Goal: Task Accomplishment & Management: Use online tool/utility

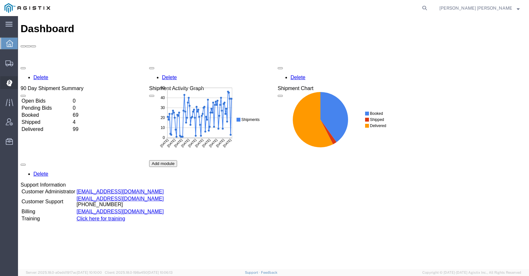
click at [22, 81] on span "Dispatch Manager" at bounding box center [20, 82] width 4 height 13
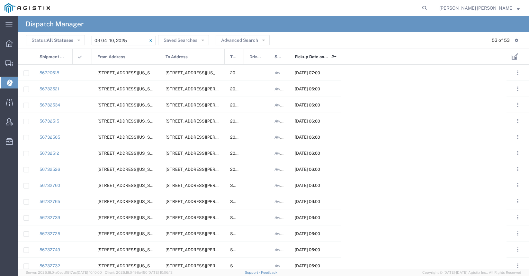
click at [108, 40] on input "[DATE] - [DATE]" at bounding box center [124, 41] width 64 height 10
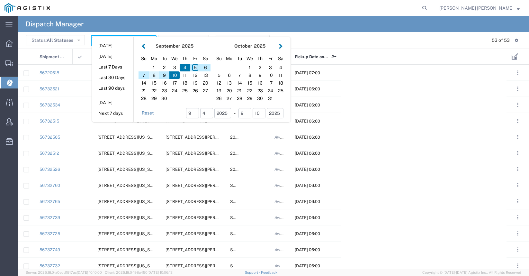
click at [154, 74] on div "8" at bounding box center [154, 75] width 10 height 8
type input "[DATE]"
type input "[DATE] - [DATE]"
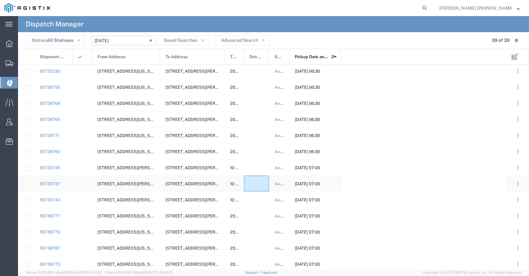
click at [255, 184] on div at bounding box center [256, 183] width 25 height 16
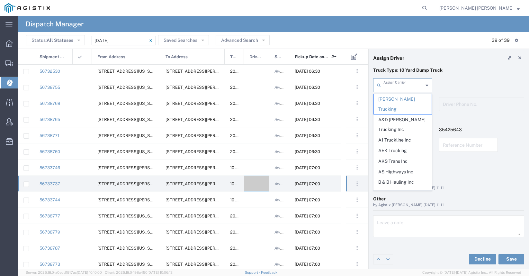
click at [396, 84] on input "text" at bounding box center [403, 84] width 40 height 11
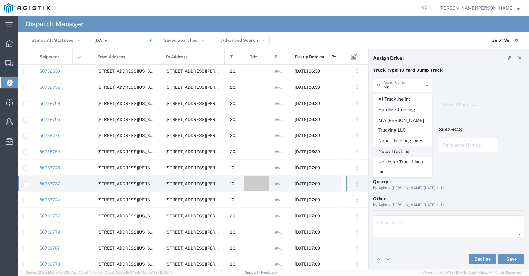
click at [400, 148] on span "Neles Trucking" at bounding box center [402, 151] width 58 height 10
type input "Neles Trucking"
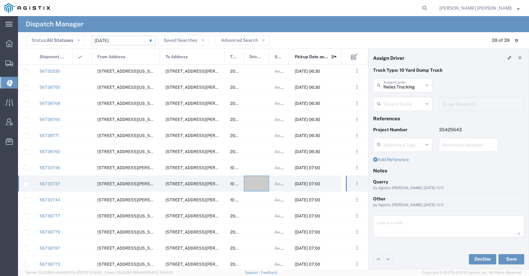
click at [402, 105] on input "text" at bounding box center [403, 103] width 40 height 11
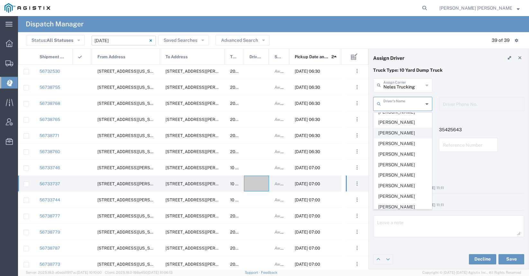
scroll to position [79, 0]
click at [402, 123] on span "[PERSON_NAME]" at bounding box center [402, 123] width 58 height 10
type input "[PERSON_NAME]"
type input "[PHONE_NUMBER]"
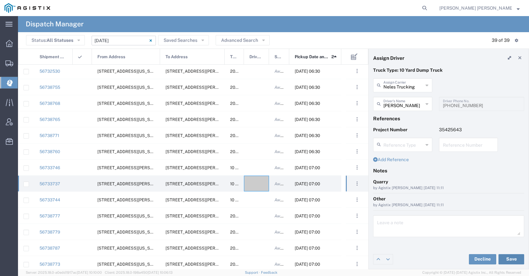
click at [509, 257] on button "Save" at bounding box center [511, 259] width 26 height 10
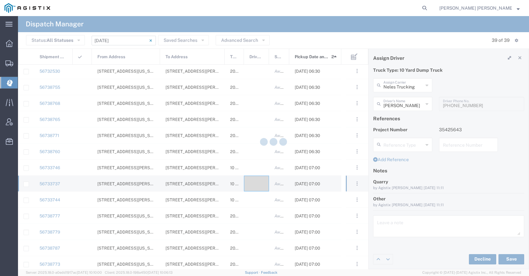
type input "[PERSON_NAME]"
type input "Neles Trucking"
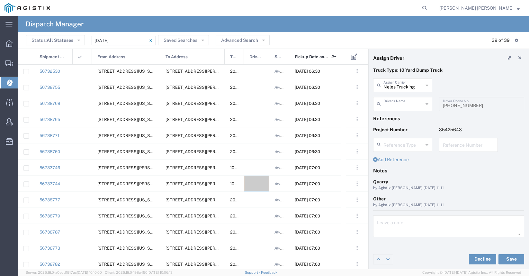
click at [411, 106] on input "text" at bounding box center [403, 103] width 40 height 11
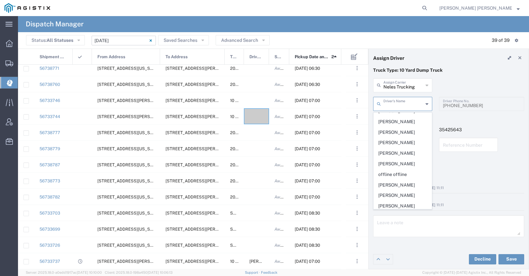
scroll to position [275, 0]
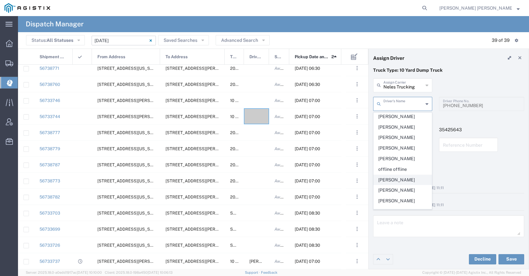
click at [401, 180] on span "[PERSON_NAME]" at bounding box center [402, 180] width 58 height 10
type input "[PERSON_NAME]"
type input "[PHONE_NUMBER]"
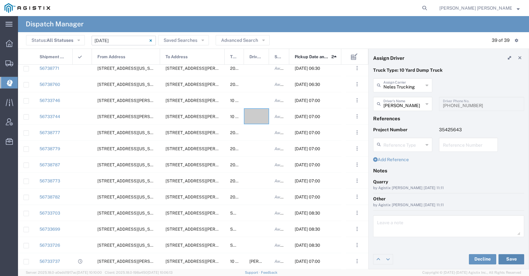
click at [506, 257] on button "Save" at bounding box center [511, 259] width 26 height 10
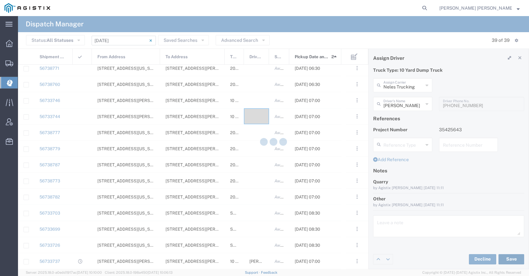
type input "[PERSON_NAME]"
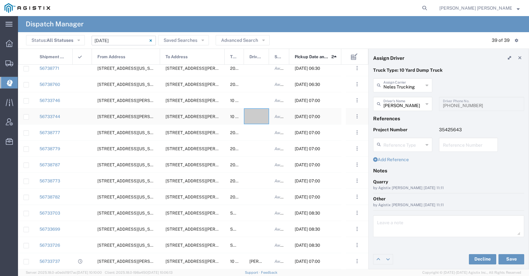
click at [259, 116] on div at bounding box center [256, 116] width 25 height 16
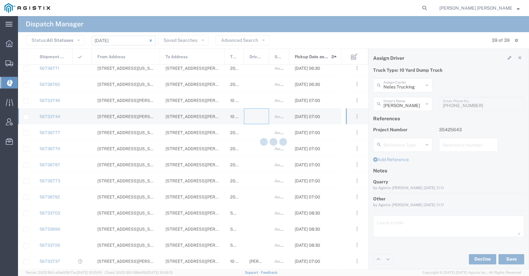
type input "[PERSON_NAME] Trucking"
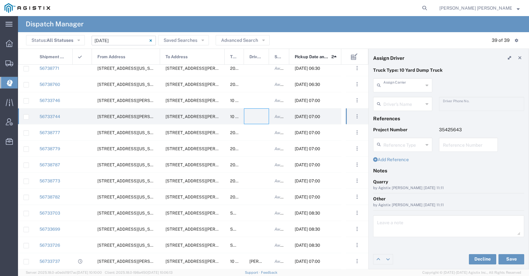
click at [399, 82] on input "text" at bounding box center [403, 84] width 40 height 11
click at [401, 96] on span "Neles Trucking" at bounding box center [402, 99] width 58 height 10
type input "Neles Trucking"
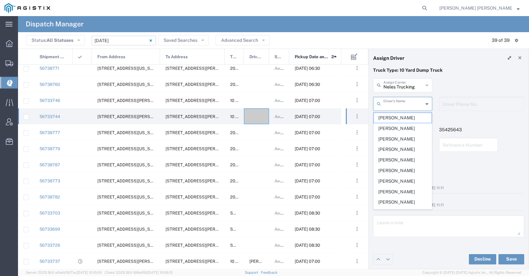
click at [401, 105] on input "text" at bounding box center [403, 103] width 40 height 11
click at [403, 169] on span "[PERSON_NAME]" at bounding box center [402, 170] width 58 height 10
type input "[PERSON_NAME]"
type input "[PHONE_NUMBER]"
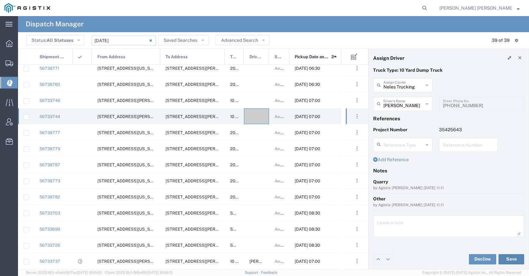
click at [506, 261] on button "Save" at bounding box center [511, 259] width 26 height 10
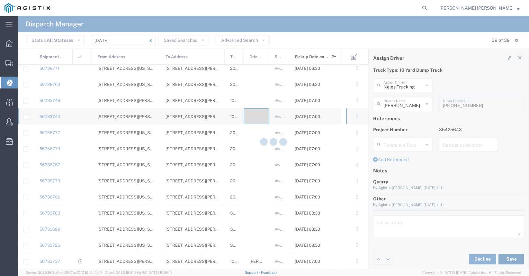
type input "[PERSON_NAME]"
type input "Neles Trucking"
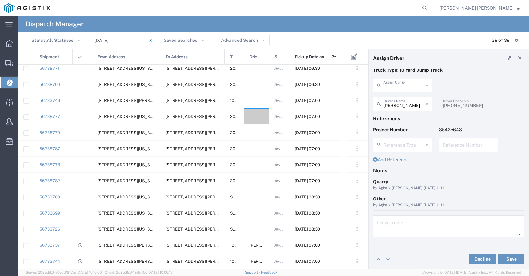
click at [405, 83] on input "text" at bounding box center [403, 84] width 40 height 11
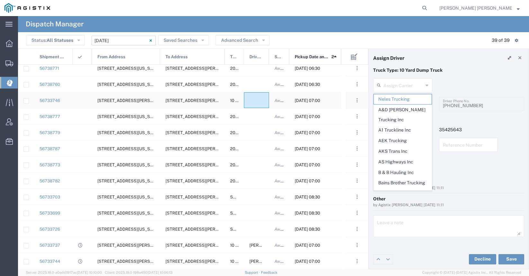
click at [260, 100] on div at bounding box center [256, 100] width 25 height 16
type input "Neles Trucking"
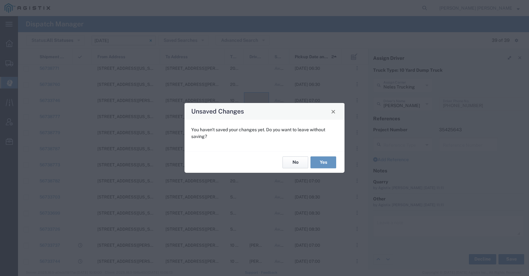
click at [298, 159] on button "No" at bounding box center [295, 162] width 26 height 12
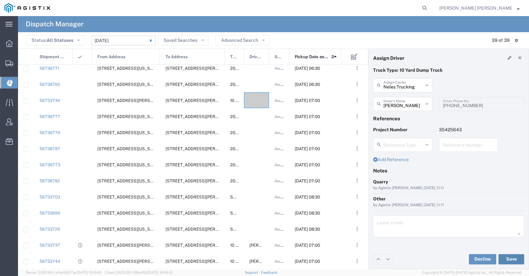
click at [520, 257] on button "Save" at bounding box center [511, 259] width 26 height 10
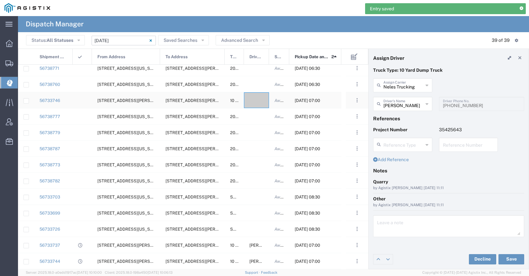
click at [258, 98] on div at bounding box center [256, 100] width 25 height 16
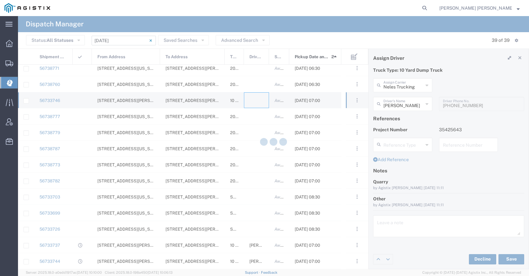
type input "[PERSON_NAME] Trucking"
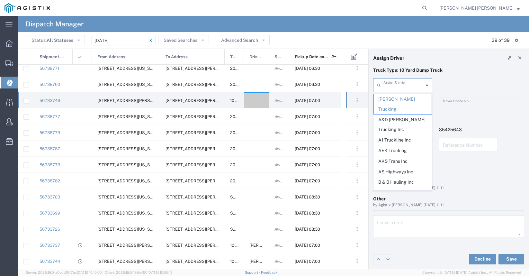
click at [405, 87] on input "text" at bounding box center [403, 84] width 40 height 11
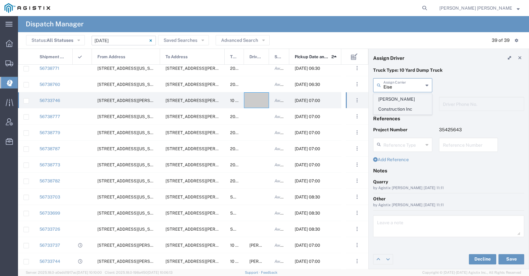
click at [403, 100] on span "[PERSON_NAME] Construction Inc" at bounding box center [402, 104] width 58 height 20
type input "[PERSON_NAME] Construction Inc"
click at [401, 103] on input "text" at bounding box center [403, 103] width 40 height 11
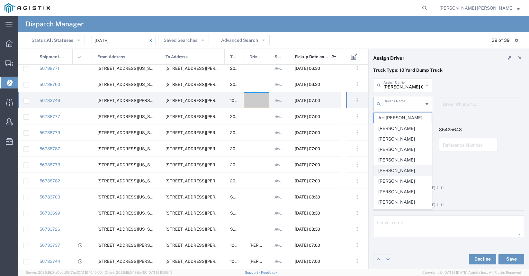
click at [402, 169] on span "[PERSON_NAME]" at bounding box center [402, 170] width 58 height 10
type input "[PERSON_NAME]"
type input "[PHONE_NUMBER]"
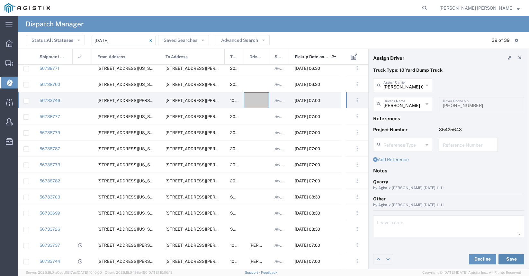
click at [507, 260] on button "Save" at bounding box center [511, 259] width 26 height 10
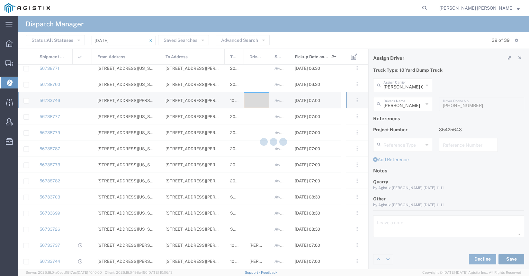
type input "[PERSON_NAME]"
type input "[PERSON_NAME] Construction Inc"
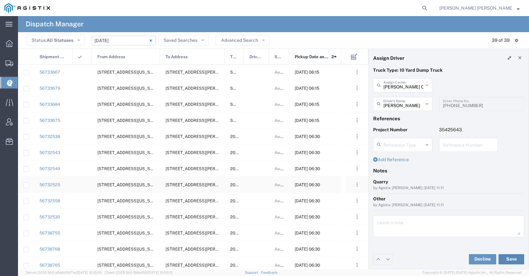
scroll to position [200, 0]
click at [259, 170] on div at bounding box center [256, 169] width 25 height 16
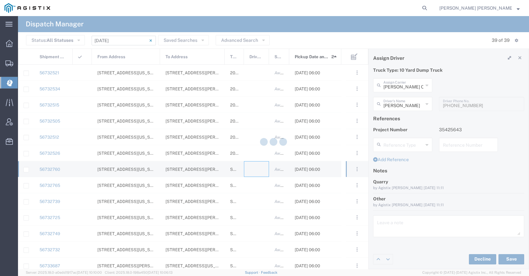
type input "[PERSON_NAME] Trucking"
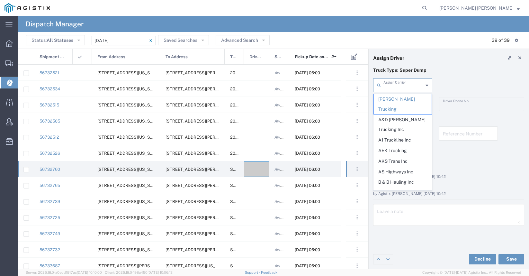
click at [400, 89] on input "text" at bounding box center [403, 84] width 40 height 11
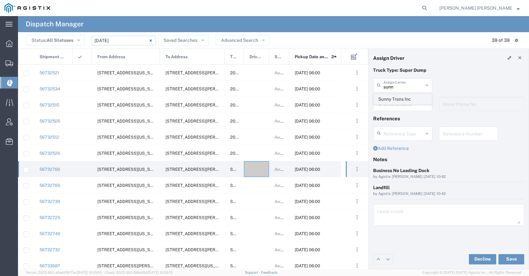
click at [395, 98] on span "Sunny Trans Inc" at bounding box center [402, 99] width 58 height 10
type input "Sunny Trans Inc"
click at [396, 107] on input "text" at bounding box center [403, 103] width 40 height 11
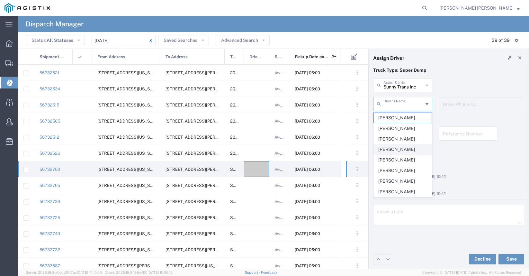
click at [396, 150] on span "[PERSON_NAME]" at bounding box center [402, 149] width 58 height 10
type input "[PERSON_NAME]"
type input "[PHONE_NUMBER]"
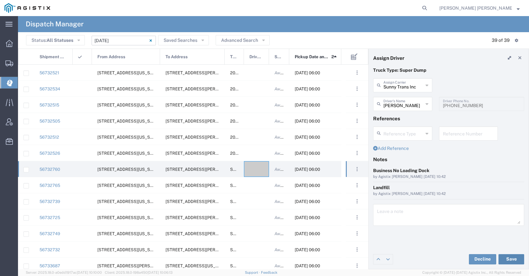
click at [508, 259] on button "Save" at bounding box center [511, 259] width 26 height 10
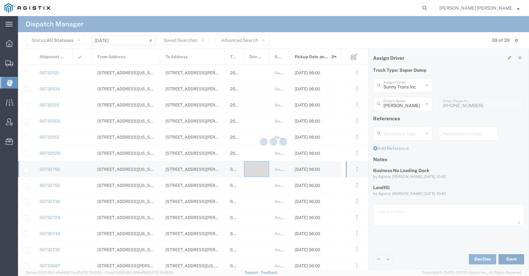
type input "[PERSON_NAME]"
type input "Sunny Trans Inc"
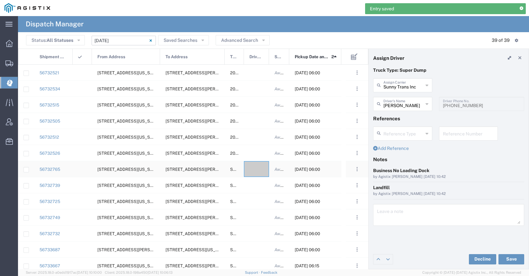
click at [254, 170] on div at bounding box center [256, 169] width 25 height 16
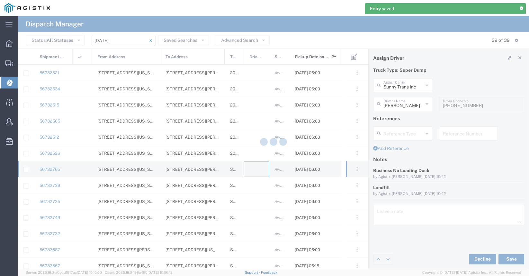
type input "[PERSON_NAME] Trucking"
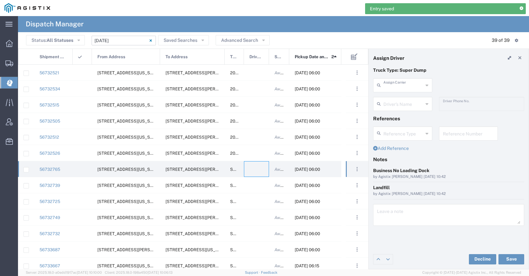
click at [393, 87] on input "text" at bounding box center [403, 84] width 40 height 11
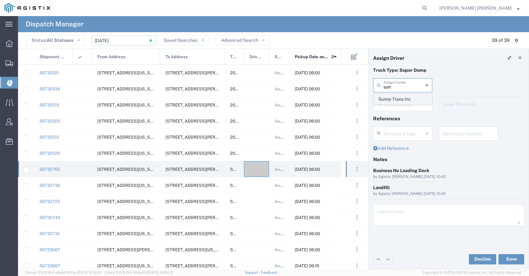
click at [383, 101] on span "Sunny Trans Inc" at bounding box center [402, 99] width 58 height 10
type input "Sunny Trans Inc"
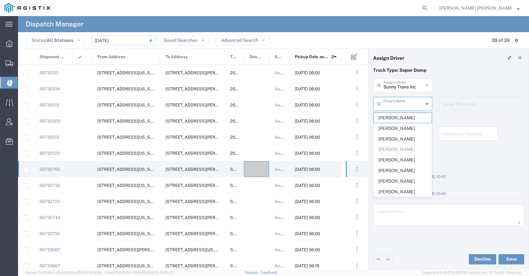
click at [384, 103] on input "text" at bounding box center [403, 103] width 40 height 11
click at [396, 188] on span "[PERSON_NAME]" at bounding box center [402, 192] width 58 height 10
type input "[PERSON_NAME]"
type input "[PHONE_NUMBER]"
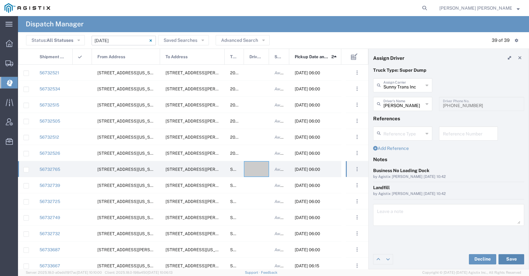
click at [502, 256] on button "Save" at bounding box center [511, 259] width 26 height 10
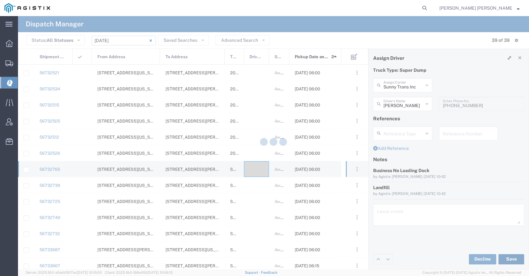
type input "[PERSON_NAME]"
type input "Sunny Trans Inc"
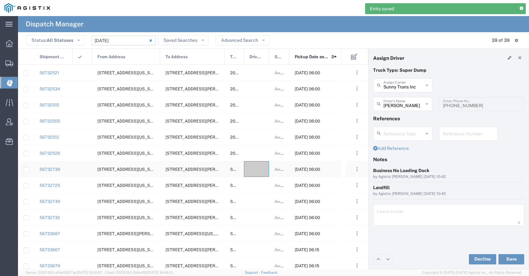
click at [253, 172] on div at bounding box center [256, 169] width 25 height 16
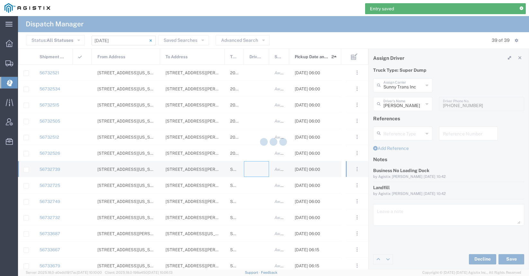
type input "[PERSON_NAME] Trucking"
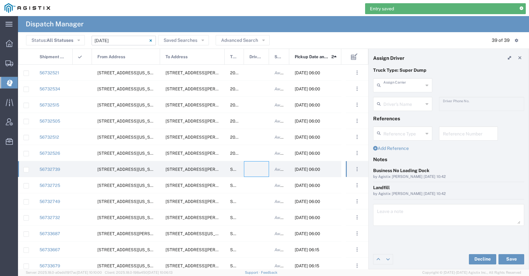
click at [406, 84] on input "text" at bounding box center [403, 84] width 40 height 11
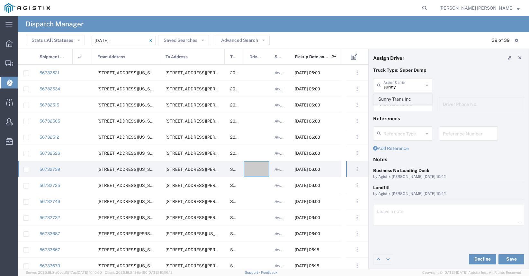
click at [400, 99] on span "Sunny Trans Inc" at bounding box center [402, 99] width 58 height 10
type input "Sunny Trans Inc"
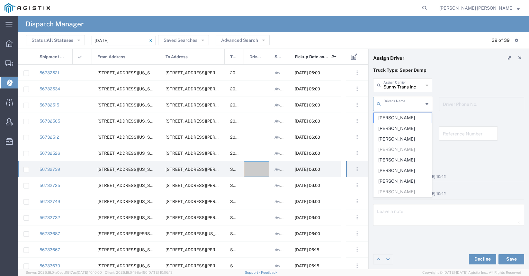
click at [399, 102] on input "text" at bounding box center [403, 103] width 40 height 11
click at [395, 171] on span "[PERSON_NAME]" at bounding box center [402, 170] width 58 height 10
type input "[PERSON_NAME]"
type input "[PHONE_NUMBER]"
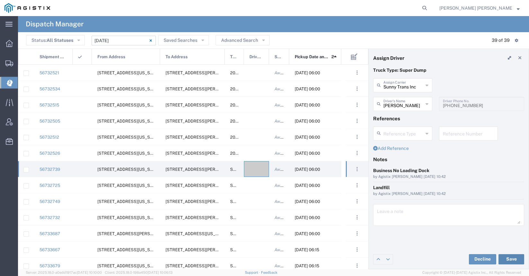
click at [505, 256] on button "Save" at bounding box center [511, 259] width 26 height 10
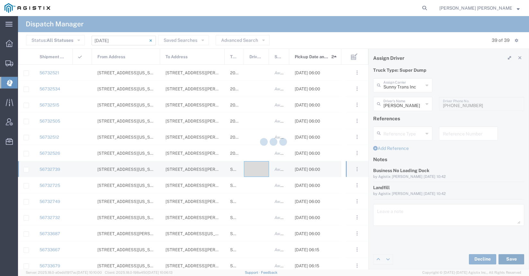
type input "[PERSON_NAME]"
type input "Sunny Trans Inc"
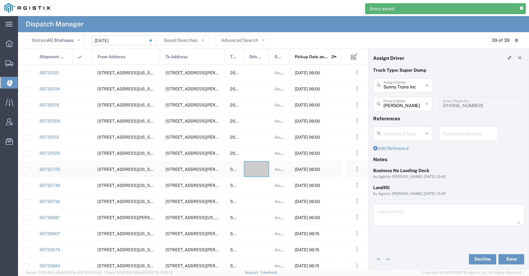
click at [254, 169] on div at bounding box center [256, 169] width 25 height 16
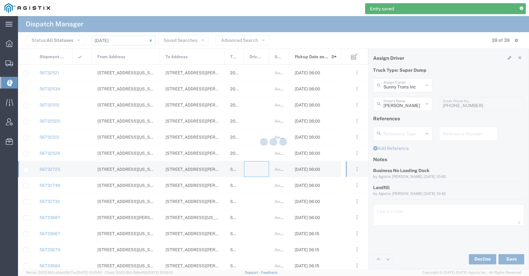
type input "[PERSON_NAME] Trucking"
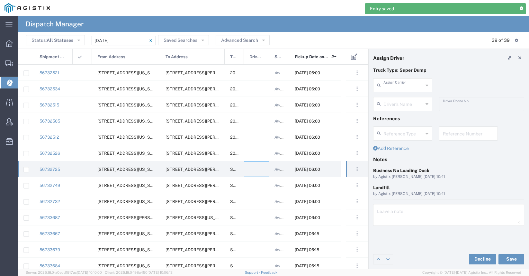
click at [390, 86] on input "text" at bounding box center [403, 84] width 40 height 11
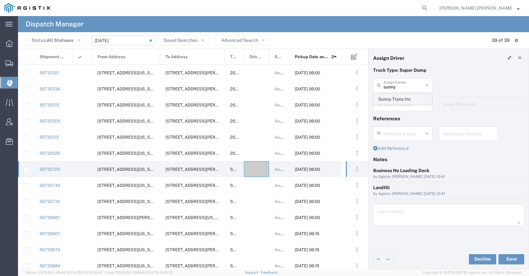
click at [393, 103] on span "Sunny Trans Inc" at bounding box center [402, 99] width 58 height 10
type input "Sunny Trans Inc"
click at [394, 105] on input "text" at bounding box center [403, 103] width 40 height 11
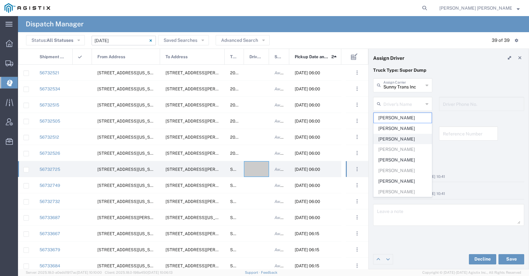
click at [399, 138] on span "[PERSON_NAME]" at bounding box center [402, 139] width 58 height 10
type input "[PERSON_NAME]"
type input "[PHONE_NUMBER]"
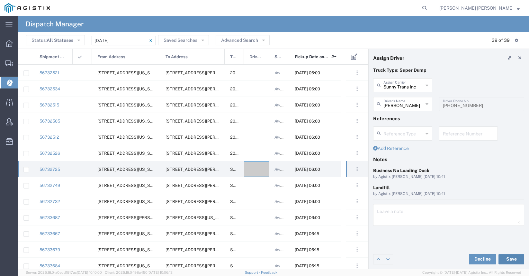
click at [505, 259] on button "Save" at bounding box center [511, 259] width 26 height 10
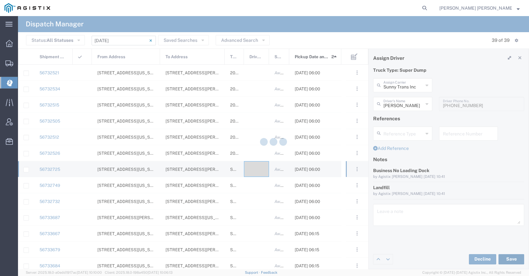
type input "[PERSON_NAME]"
type input "Sunny Trans Inc"
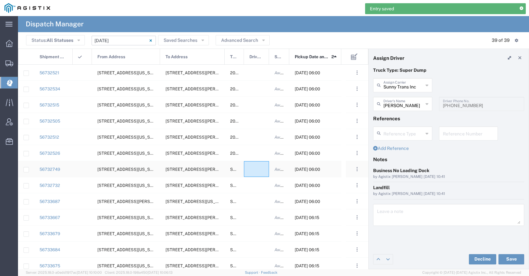
click at [252, 174] on div at bounding box center [256, 169] width 25 height 16
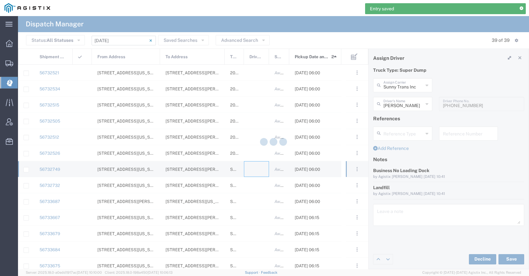
type input "[PERSON_NAME] Trucking"
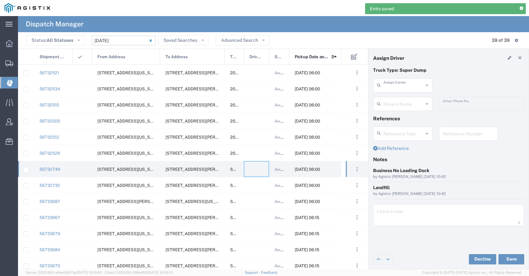
click at [405, 88] on input "text" at bounding box center [403, 84] width 40 height 11
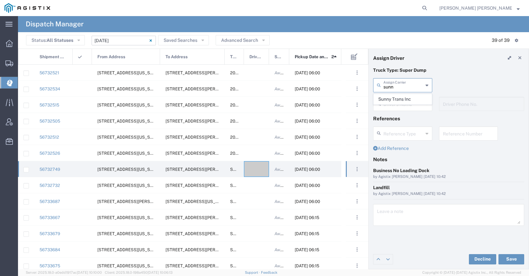
click at [408, 98] on span "Sunny Trans Inc" at bounding box center [402, 99] width 58 height 10
type input "Sunny Trans Inc"
click at [408, 102] on input "text" at bounding box center [403, 103] width 40 height 11
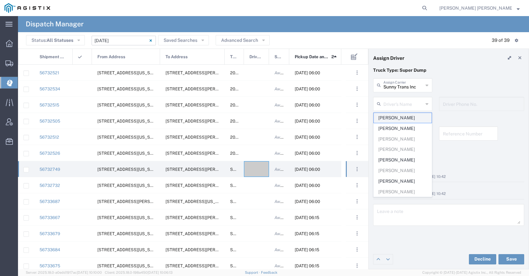
click at [401, 119] on span "[PERSON_NAME]" at bounding box center [402, 118] width 58 height 10
type input "[PERSON_NAME]"
type input "[PHONE_NUMBER]"
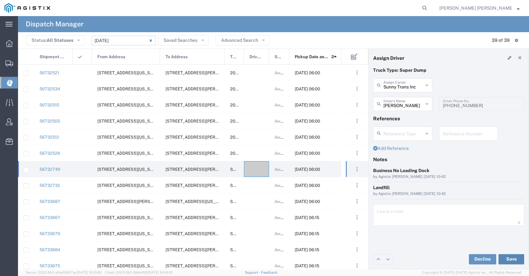
click at [506, 258] on button "Save" at bounding box center [511, 259] width 26 height 10
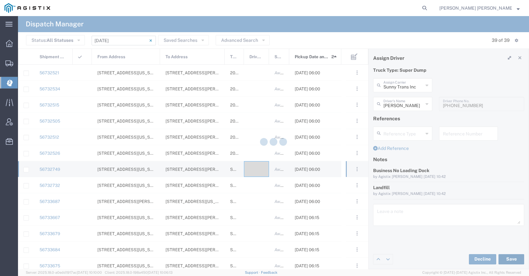
type input "[PERSON_NAME]"
type input "Sunny Trans Inc"
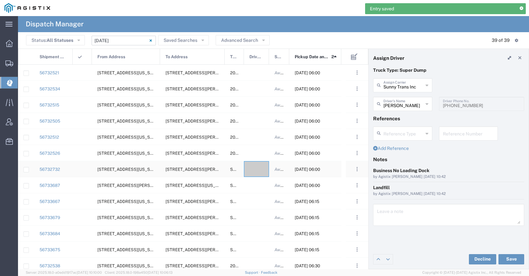
click at [250, 170] on div at bounding box center [256, 169] width 25 height 16
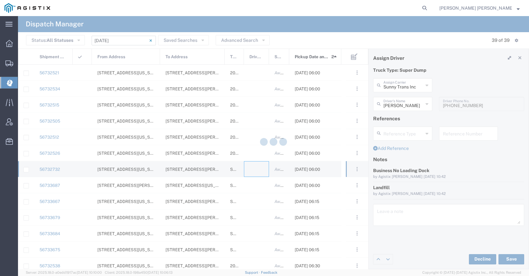
type input "[PERSON_NAME] Trucking"
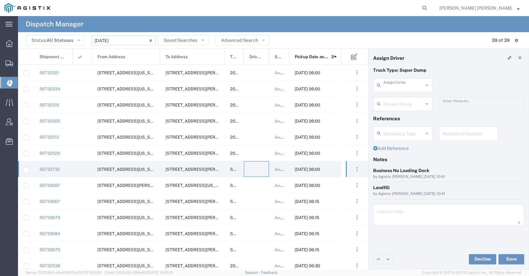
click at [400, 85] on input "text" at bounding box center [403, 84] width 40 height 11
click at [397, 98] on span "Sunny Trans Inc" at bounding box center [402, 99] width 58 height 10
click at [398, 103] on input "text" at bounding box center [403, 103] width 40 height 11
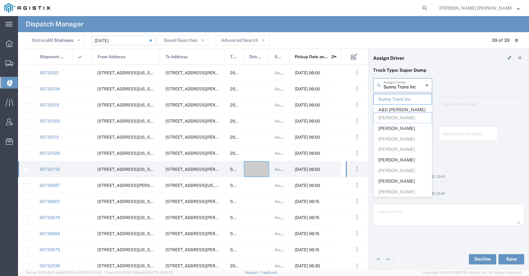
click at [399, 88] on input "Sunny Trans Inc" at bounding box center [403, 84] width 40 height 11
type input "s"
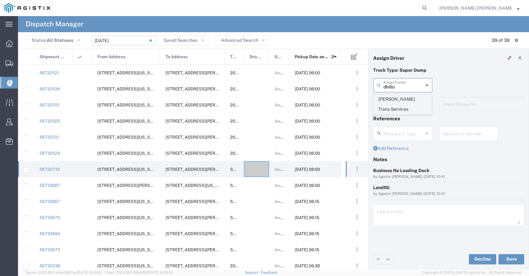
click at [403, 100] on span "[PERSON_NAME] Trans Services" at bounding box center [402, 104] width 58 height 20
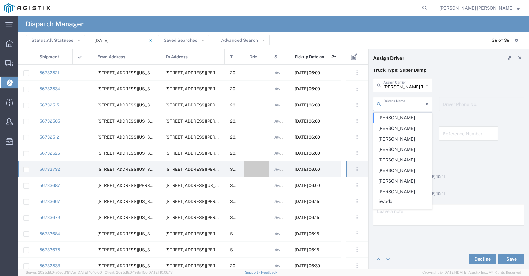
click at [403, 102] on input "text" at bounding box center [403, 103] width 40 height 11
click at [404, 86] on input "[PERSON_NAME] Trans Services" at bounding box center [403, 84] width 40 height 11
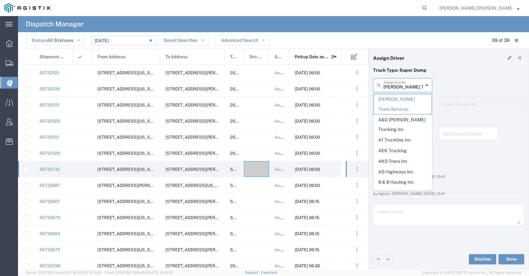
click at [404, 86] on input "[PERSON_NAME] Trans Services" at bounding box center [403, 84] width 40 height 11
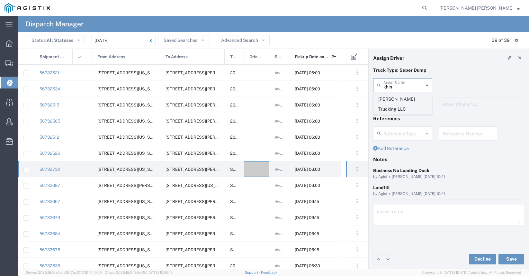
click at [407, 99] on span "[PERSON_NAME] Trucking LLC" at bounding box center [402, 104] width 58 height 20
click at [407, 106] on input "text" at bounding box center [403, 103] width 40 height 11
type input "[PERSON_NAME] Trucking LLC"
click at [405, 88] on input "[PERSON_NAME] Trucking LLC" at bounding box center [403, 84] width 40 height 11
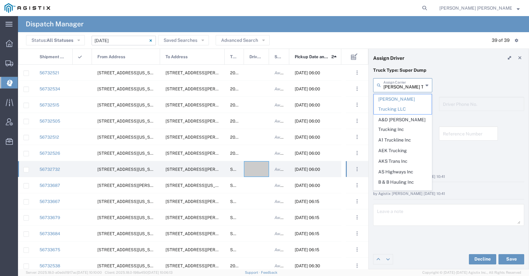
click at [405, 88] on input "[PERSON_NAME] Trucking LLC" at bounding box center [403, 84] width 40 height 11
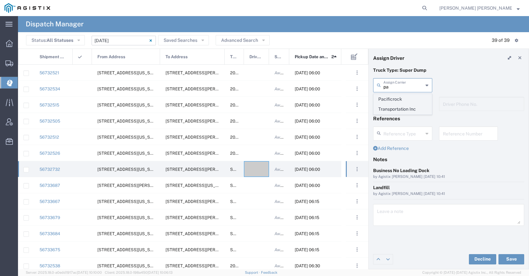
click at [406, 110] on span "Pacificrock Transportation Inc" at bounding box center [402, 104] width 58 height 20
type input "Pacificrock Transportation Inc"
click at [402, 103] on input "text" at bounding box center [403, 103] width 40 height 11
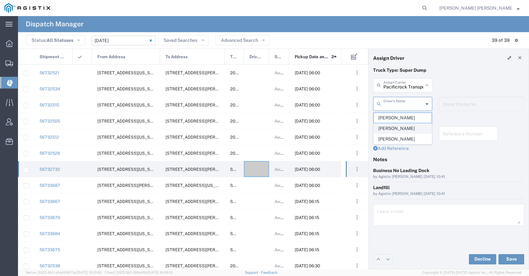
click at [400, 130] on span "[PERSON_NAME]" at bounding box center [402, 128] width 58 height 10
type input "[PERSON_NAME]"
type input "[PHONE_NUMBER]"
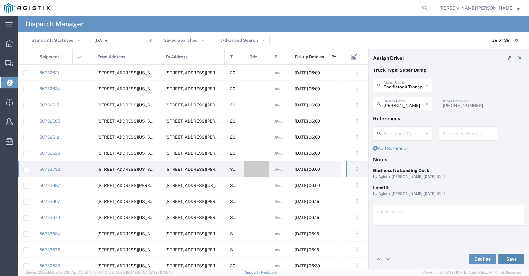
click at [513, 257] on button "Save" at bounding box center [511, 259] width 26 height 10
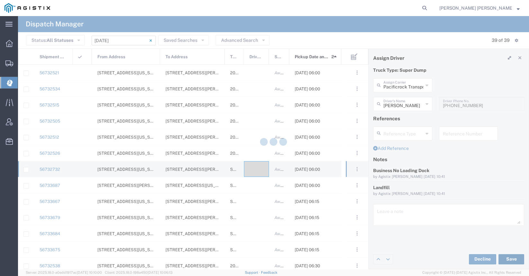
type input "[PERSON_NAME]"
type input "Pacificrock Transportation Inc"
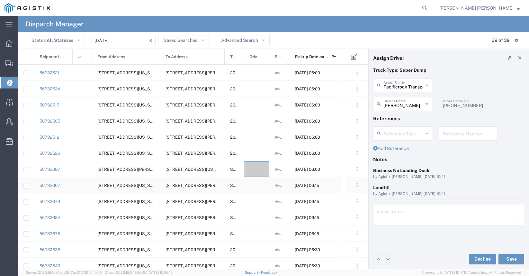
click at [257, 185] on div at bounding box center [256, 185] width 25 height 16
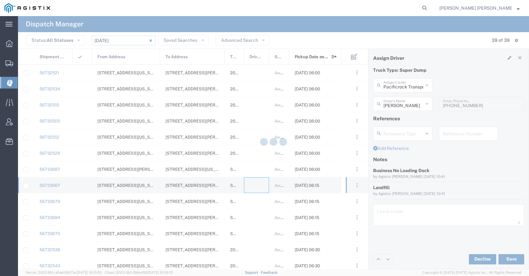
type input "[PERSON_NAME] Trucking"
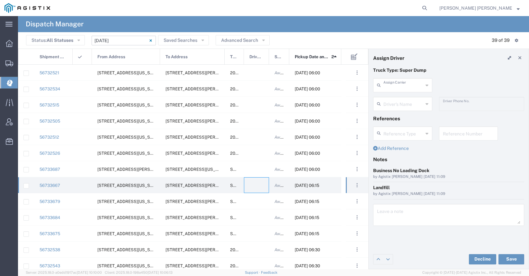
click at [389, 88] on input "text" at bounding box center [403, 84] width 40 height 11
click at [387, 100] on span "Sunny Trans Inc" at bounding box center [402, 99] width 58 height 10
type input "Sunny Trans Inc"
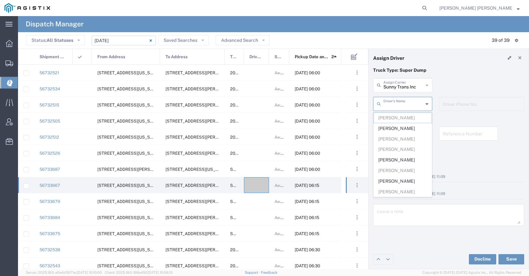
click at [387, 103] on input "text" at bounding box center [403, 103] width 40 height 11
click at [393, 129] on span "[PERSON_NAME]" at bounding box center [402, 128] width 58 height 10
type input "[PERSON_NAME]"
type input "[PHONE_NUMBER]"
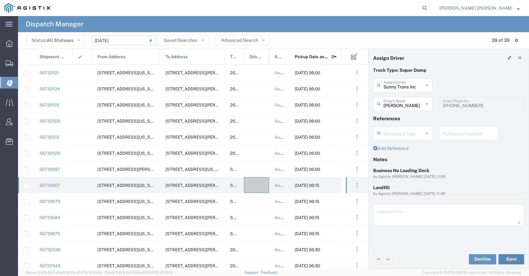
click at [509, 257] on button "Save" at bounding box center [511, 259] width 26 height 10
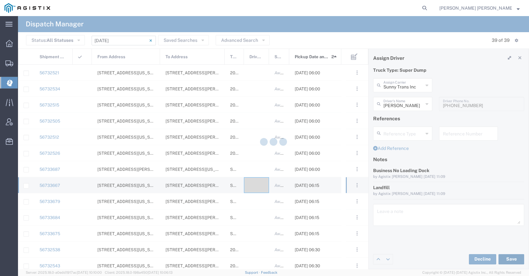
type input "[PERSON_NAME]"
type input "Sunny Trans Inc"
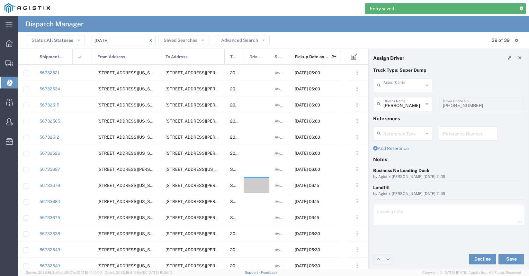
click at [409, 86] on input "text" at bounding box center [403, 84] width 40 height 11
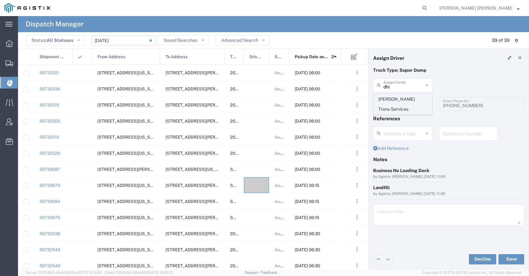
click at [407, 98] on span "[PERSON_NAME] Trans Services" at bounding box center [402, 104] width 58 height 20
type input "[PERSON_NAME] Trans Services"
click at [410, 106] on input "text" at bounding box center [403, 103] width 40 height 11
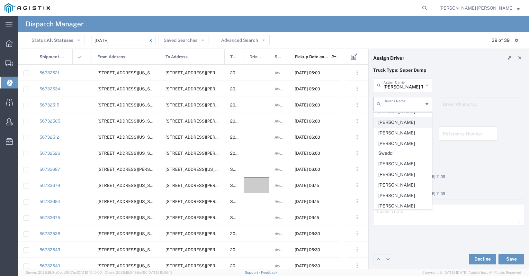
scroll to position [55, 0]
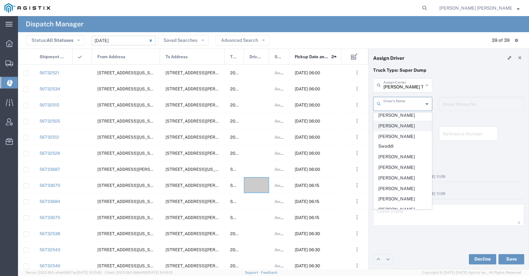
click at [407, 127] on span "[PERSON_NAME]" at bounding box center [402, 126] width 58 height 10
type input "[PERSON_NAME]"
type input "9255650374"
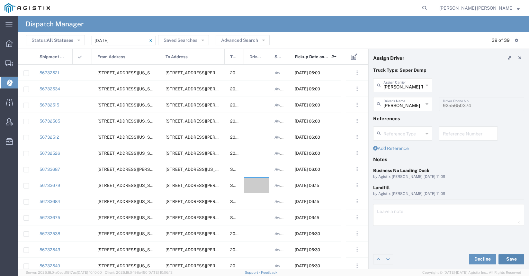
click at [507, 259] on button "Save" at bounding box center [511, 259] width 26 height 10
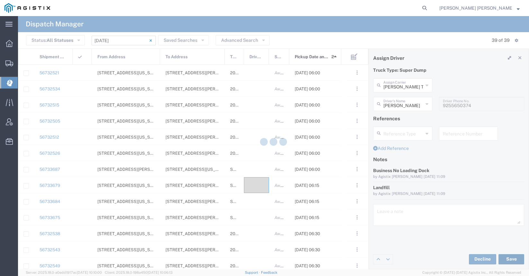
type input "[PERSON_NAME]"
type input "[PERSON_NAME] Trans Services"
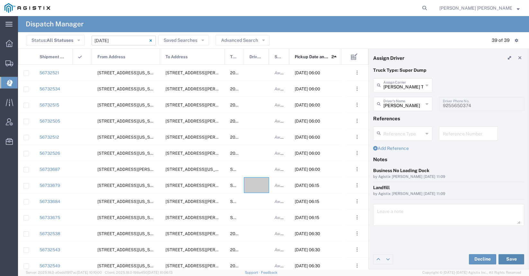
click at [509, 262] on button "Save" at bounding box center [511, 259] width 26 height 10
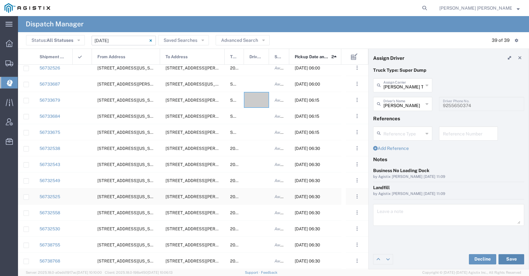
scroll to position [58, 0]
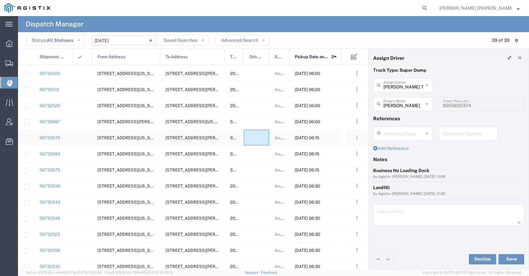
click at [262, 139] on div at bounding box center [256, 137] width 25 height 16
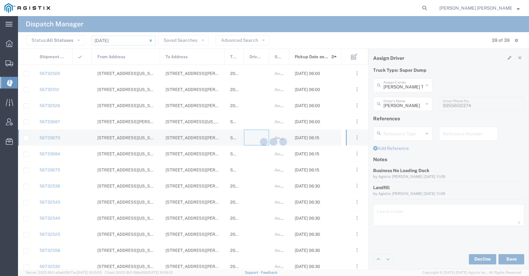
type input "[PERSON_NAME] Trucking"
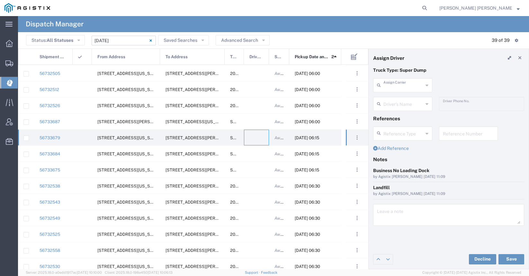
click at [396, 88] on input "text" at bounding box center [403, 84] width 40 height 11
click at [393, 98] on span "Sunny Trans Inc" at bounding box center [402, 99] width 58 height 10
type input "Sunny Trans Inc"
click at [392, 107] on input "text" at bounding box center [403, 103] width 40 height 11
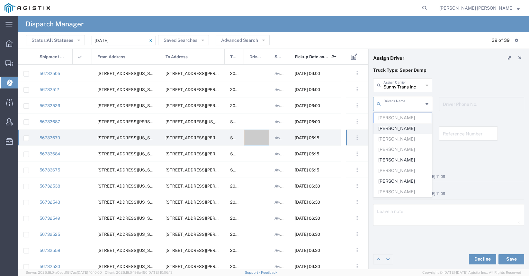
click at [399, 128] on span "[PERSON_NAME]" at bounding box center [402, 128] width 58 height 10
type input "[PERSON_NAME]"
type input "[PHONE_NUMBER]"
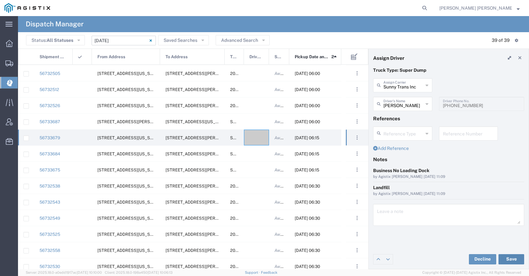
click at [513, 259] on button "Save" at bounding box center [511, 259] width 26 height 10
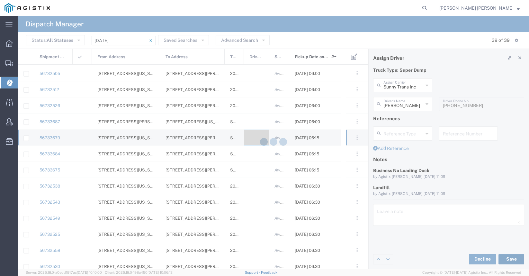
type input "[PERSON_NAME]"
type input "Sunny Trans Inc"
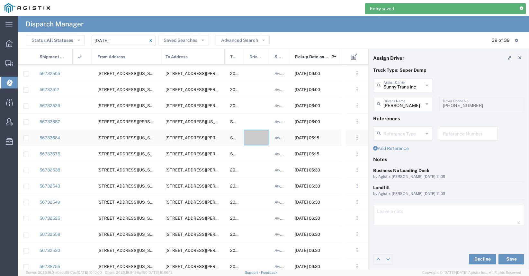
click at [254, 141] on div at bounding box center [256, 137] width 25 height 16
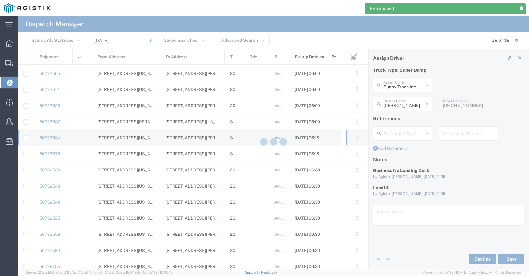
type input "[PERSON_NAME] Trucking"
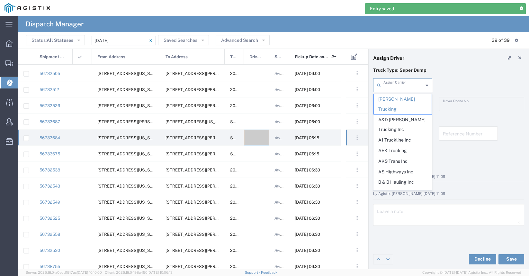
click at [385, 86] on input "text" at bounding box center [403, 84] width 40 height 11
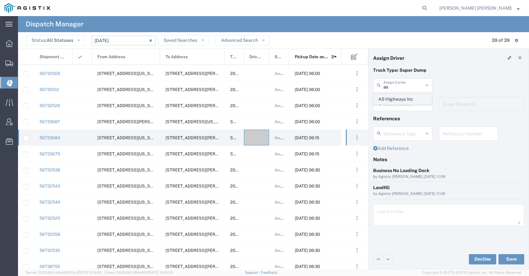
click at [388, 96] on span "AS Highways Inc" at bounding box center [402, 99] width 58 height 10
type input "AS Highways Inc"
click at [391, 104] on input "text" at bounding box center [403, 103] width 40 height 11
click at [392, 117] on span "[PERSON_NAME]" at bounding box center [402, 118] width 58 height 10
type input "[PERSON_NAME]"
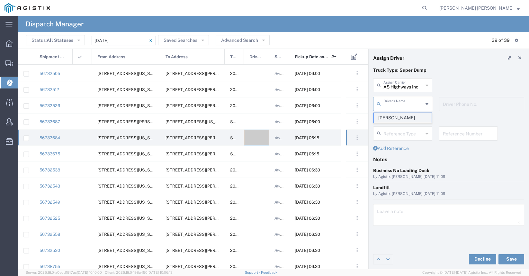
type input "[PHONE_NUMBER]"
click at [509, 257] on button "Save" at bounding box center [511, 259] width 26 height 10
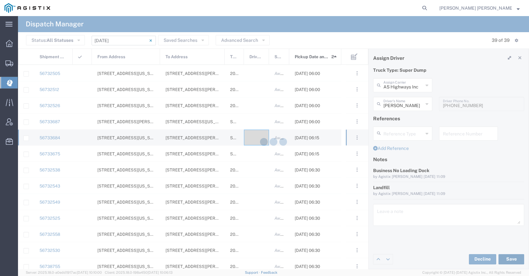
type input "[PERSON_NAME]"
type input "AS Highways Inc"
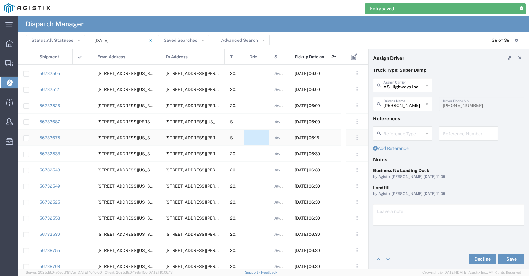
click at [250, 140] on div at bounding box center [256, 137] width 25 height 16
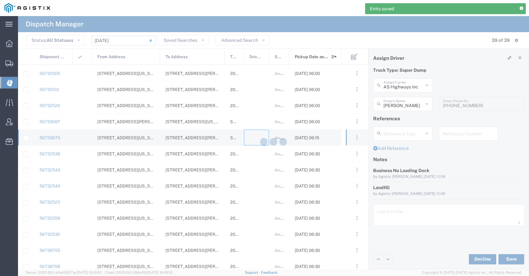
type input "[PERSON_NAME] Trucking"
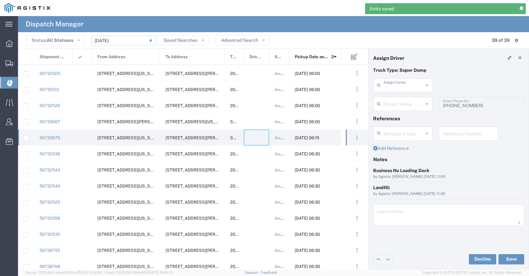
click at [400, 88] on input "text" at bounding box center [403, 84] width 40 height 11
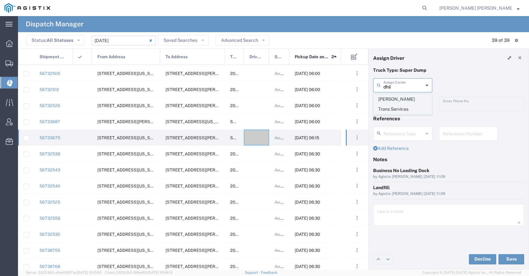
click at [399, 100] on span "[PERSON_NAME] Trans Services" at bounding box center [402, 104] width 58 height 20
type input "[PERSON_NAME] Trans Services"
click at [399, 105] on input "text" at bounding box center [403, 103] width 40 height 11
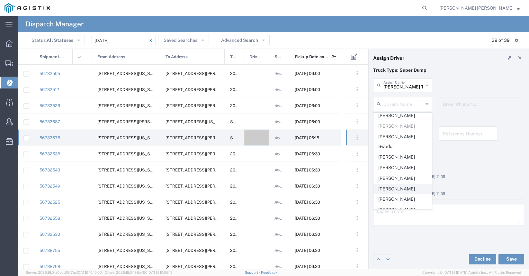
click at [407, 184] on span "[PERSON_NAME]" at bounding box center [402, 189] width 58 height 10
type input "[PERSON_NAME]"
type input "[PHONE_NUMBER]"
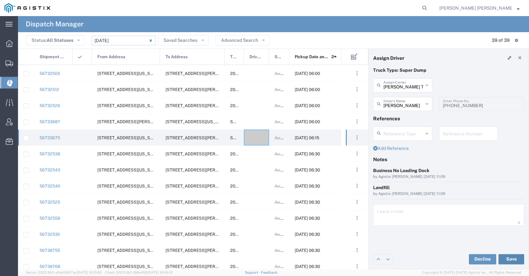
click at [512, 259] on button "Save" at bounding box center [511, 259] width 26 height 10
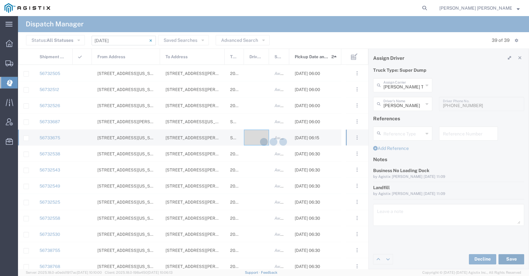
type input "[PERSON_NAME]"
type input "[PERSON_NAME] Trans Services"
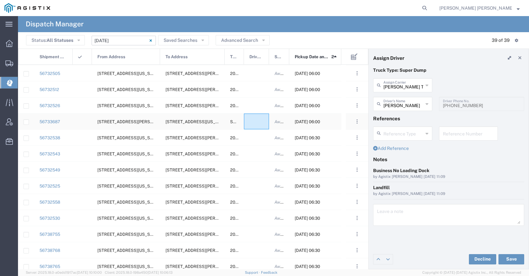
click at [257, 121] on div at bounding box center [256, 121] width 25 height 16
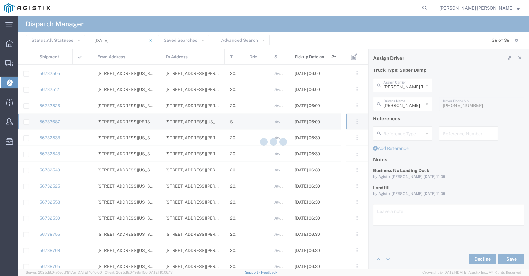
type input "[PERSON_NAME] Trucking"
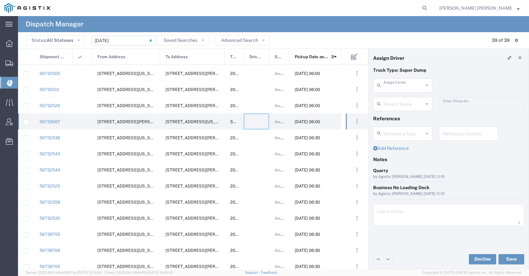
click at [406, 86] on input "text" at bounding box center [403, 84] width 40 height 11
click at [412, 100] on span "[PERSON_NAME] Construction Inc" at bounding box center [402, 104] width 58 height 20
click at [410, 104] on input "text" at bounding box center [403, 103] width 40 height 11
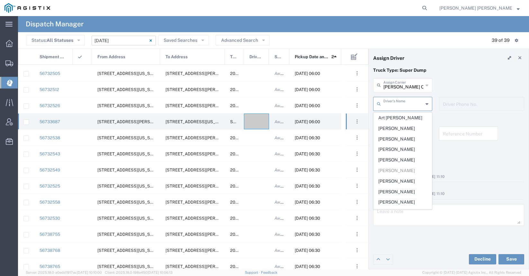
type input "[PERSON_NAME] Construction Inc"
click at [409, 86] on input "[PERSON_NAME] Construction Inc" at bounding box center [403, 84] width 40 height 11
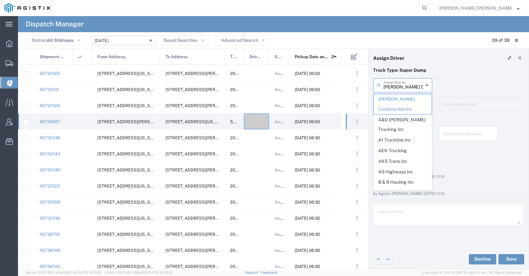
click at [409, 86] on input "[PERSON_NAME] Construction Inc" at bounding box center [403, 84] width 40 height 11
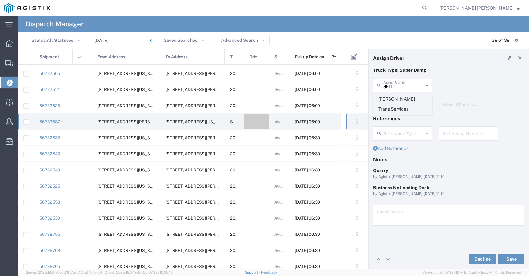
click at [376, 102] on span "[PERSON_NAME] Trans Services" at bounding box center [402, 104] width 58 height 20
type input "[PERSON_NAME] Trans Services"
click at [400, 103] on input "text" at bounding box center [403, 103] width 40 height 11
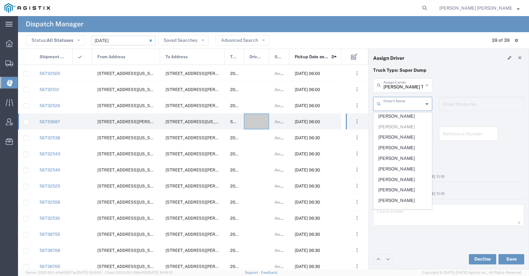
scroll to position [125, 0]
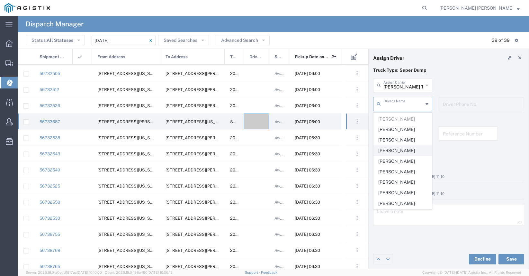
click at [405, 145] on span "[PERSON_NAME]" at bounding box center [402, 150] width 58 height 10
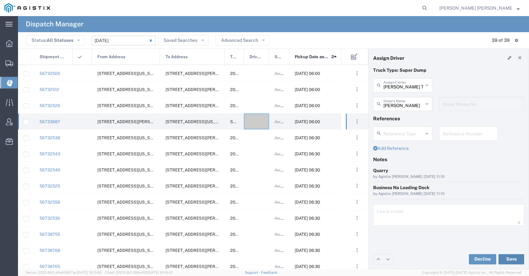
click at [504, 257] on button "Save" at bounding box center [511, 259] width 26 height 10
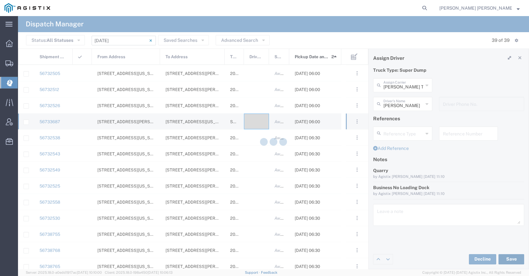
type input "[PERSON_NAME]"
type input "[PERSON_NAME] Trans Services"
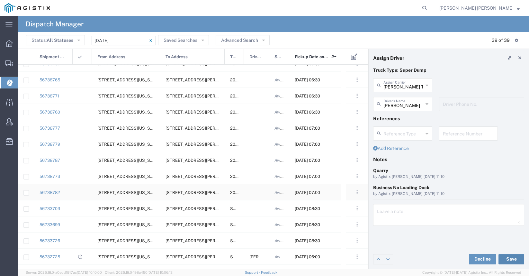
scroll to position [219, 0]
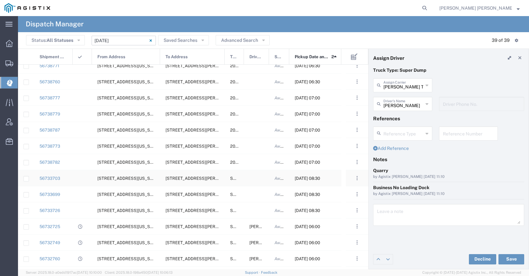
click at [260, 176] on div at bounding box center [256, 178] width 25 height 16
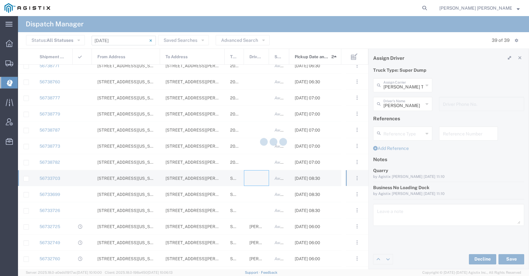
type input "[PERSON_NAME] Trucking"
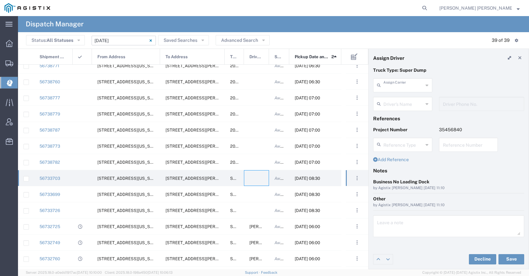
click at [415, 86] on input "text" at bounding box center [403, 84] width 40 height 11
click at [413, 102] on span "[PERSON_NAME] Trans Services" at bounding box center [402, 104] width 58 height 20
type input "[PERSON_NAME] Trans Services"
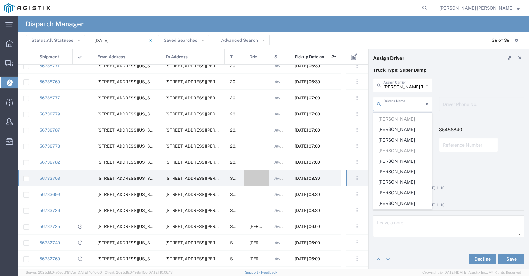
click at [409, 102] on input "text" at bounding box center [403, 103] width 40 height 11
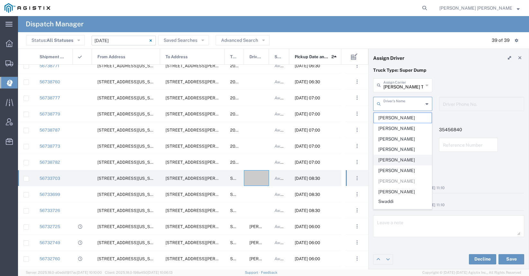
click at [399, 161] on span "[PERSON_NAME]" at bounding box center [402, 160] width 58 height 10
type input "[PERSON_NAME]"
type input "9252556221"
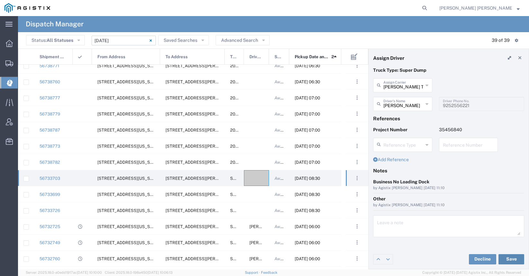
click at [505, 259] on button "Save" at bounding box center [511, 259] width 26 height 10
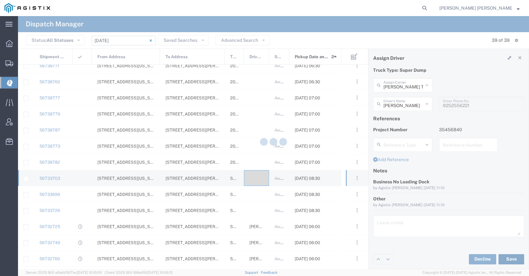
type input "[PERSON_NAME]"
type input "[PERSON_NAME] Trans Services"
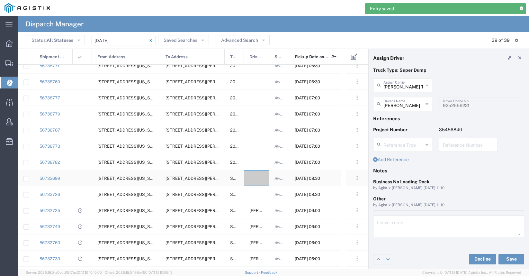
click at [256, 179] on div at bounding box center [256, 178] width 25 height 16
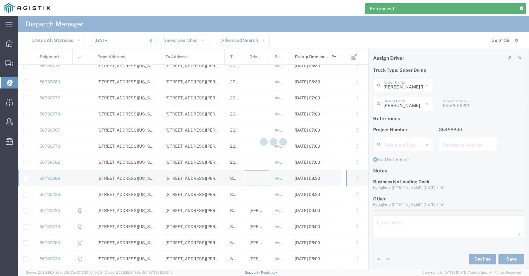
type input "[PERSON_NAME] Trucking"
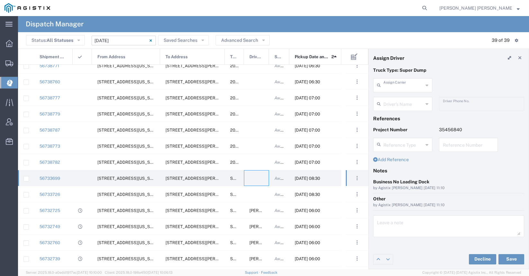
click at [418, 82] on input "text" at bounding box center [403, 84] width 40 height 11
click at [408, 100] on span "[PERSON_NAME] Trans Services" at bounding box center [402, 104] width 58 height 20
type input "[PERSON_NAME] Trans Services"
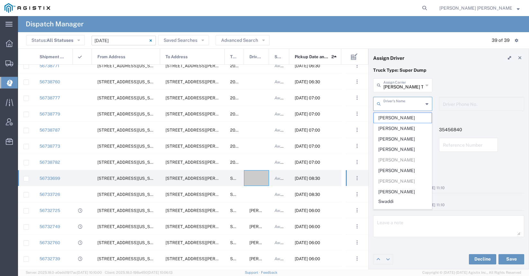
click at [405, 103] on input "text" at bounding box center [403, 103] width 40 height 11
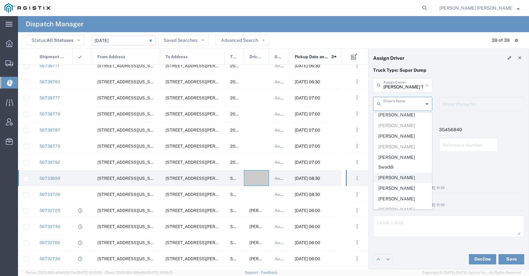
click at [406, 172] on span "[PERSON_NAME]" at bounding box center [402, 177] width 58 height 10
type input "[PERSON_NAME]"
type input "9259845120"
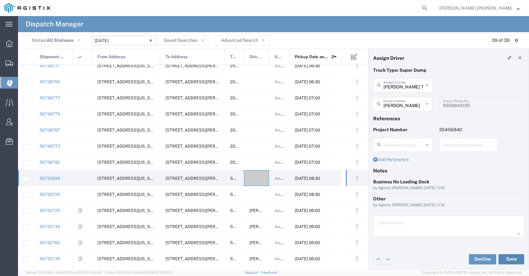
click at [511, 259] on button "Save" at bounding box center [511, 259] width 26 height 10
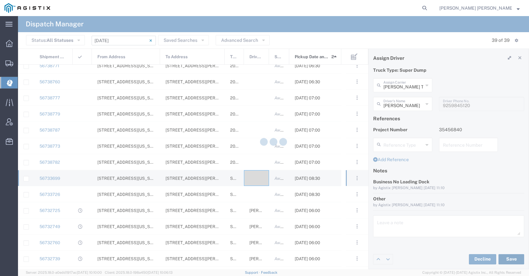
type input "[PERSON_NAME]"
type input "[PERSON_NAME] Trans Services"
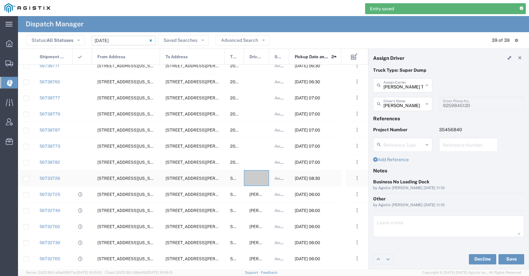
click at [259, 179] on div at bounding box center [256, 178] width 25 height 16
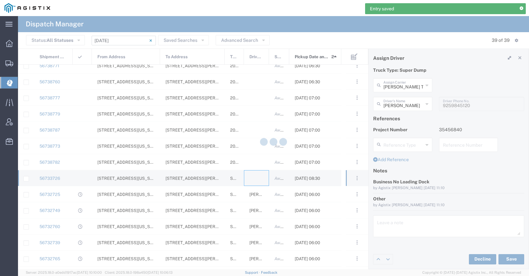
type input "[PERSON_NAME] Trucking"
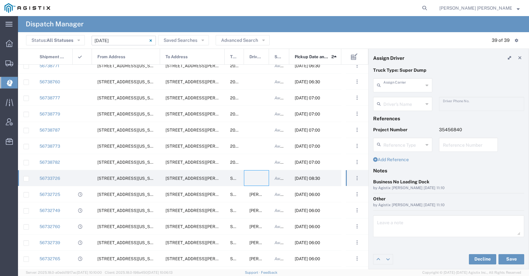
click at [412, 88] on input "text" at bounding box center [403, 84] width 40 height 11
click at [392, 101] on span "[PERSON_NAME] Trans Services" at bounding box center [402, 104] width 58 height 20
click at [391, 102] on input "text" at bounding box center [403, 103] width 40 height 11
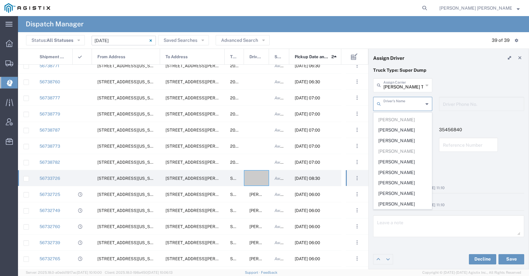
scroll to position [125, 0]
click at [406, 83] on input "[PERSON_NAME] Trans Services" at bounding box center [403, 84] width 40 height 11
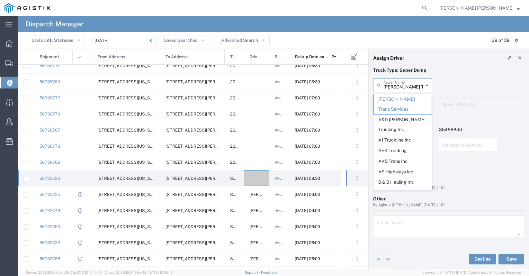
click at [406, 82] on input "[PERSON_NAME] Trans Services" at bounding box center [403, 84] width 40 height 11
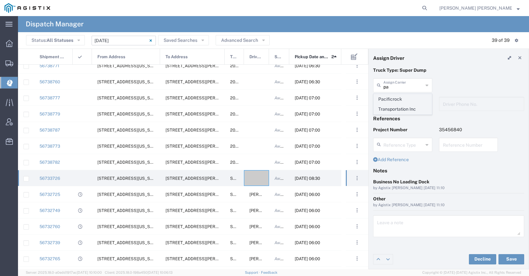
click at [403, 98] on span "Pacificrock Transportation Inc" at bounding box center [402, 104] width 58 height 20
click at [403, 103] on input "text" at bounding box center [403, 103] width 40 height 11
type input "Pacificrock Transportation Inc"
click at [396, 87] on input "Pacificrock Transportation Inc" at bounding box center [403, 84] width 40 height 11
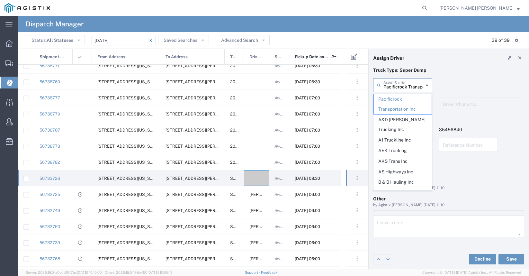
click at [396, 87] on input "Pacificrock Transportation Inc" at bounding box center [403, 84] width 40 height 11
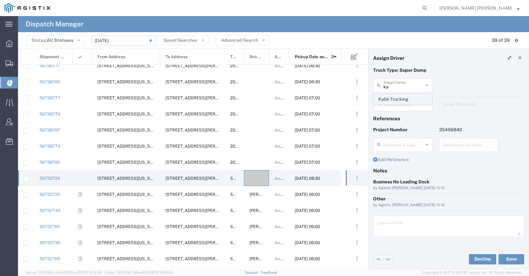
click at [393, 97] on span "Kabir Trucking" at bounding box center [402, 99] width 58 height 10
type input "Kabir Trucking"
click at [393, 103] on input "text" at bounding box center [403, 103] width 40 height 11
click at [394, 117] on span "[PERSON_NAME]" at bounding box center [402, 118] width 58 height 10
type input "[PERSON_NAME]"
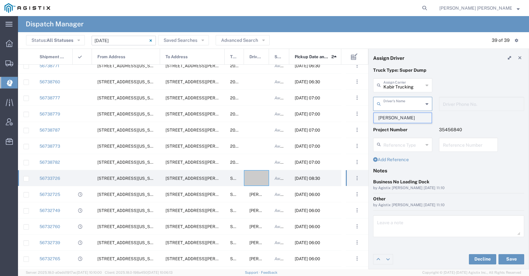
type input "2096404172"
click at [512, 259] on button "Save" at bounding box center [511, 259] width 26 height 10
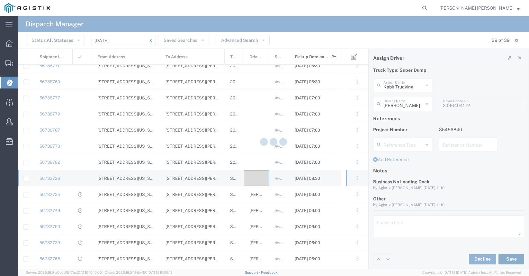
type input "[PERSON_NAME]"
type input "Kabir Trucking"
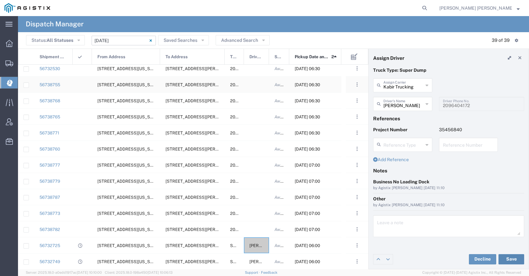
scroll to position [177, 0]
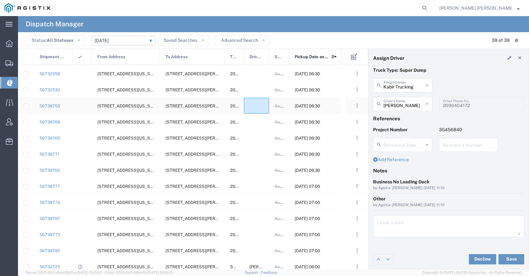
click at [254, 106] on div at bounding box center [256, 106] width 25 height 16
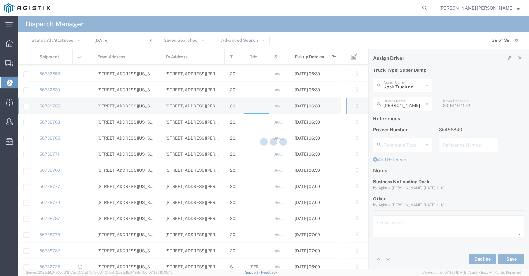
type input "[PERSON_NAME] Trucking"
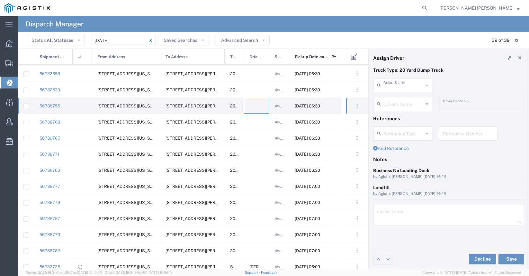
click at [409, 87] on input "text" at bounding box center [403, 84] width 40 height 11
click at [411, 100] on span "North Bay Gunite Inc" at bounding box center [402, 99] width 58 height 10
type input "North Bay Gunite Inc"
click at [408, 102] on input "text" at bounding box center [403, 103] width 40 height 11
click at [402, 118] on span "[PERSON_NAME]" at bounding box center [402, 118] width 58 height 10
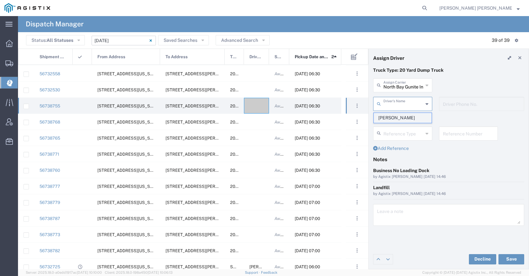
type input "[PERSON_NAME]"
type input "7077584968"
click at [512, 258] on button "Save" at bounding box center [511, 259] width 26 height 10
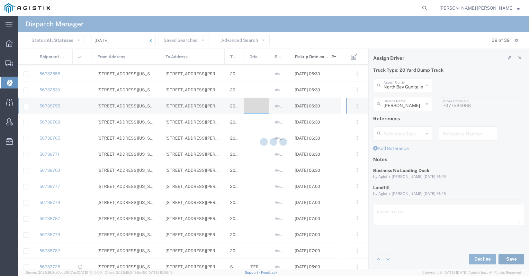
type input "[PERSON_NAME]"
type input "North Bay Gunite Inc"
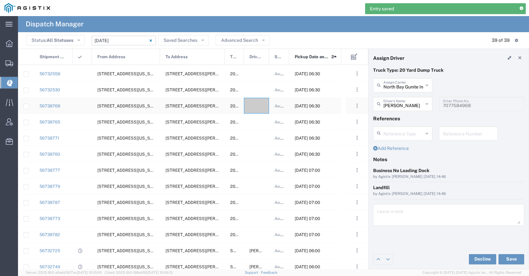
click at [256, 111] on div at bounding box center [256, 106] width 25 height 16
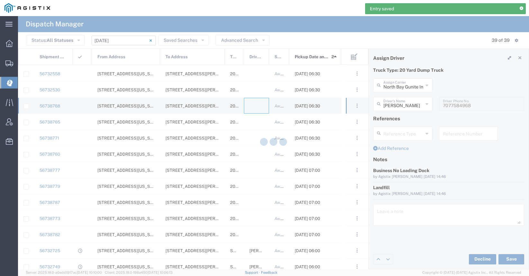
type input "[PERSON_NAME] Trucking"
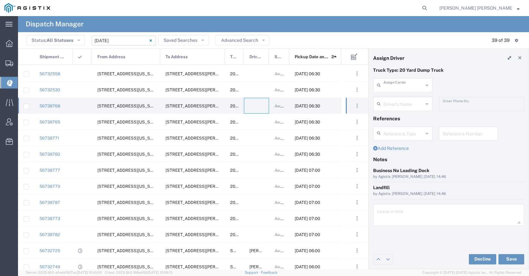
click at [405, 88] on input "text" at bounding box center [403, 84] width 40 height 11
click at [400, 101] on span "Manzoni Trucking" at bounding box center [402, 99] width 58 height 10
type input "Manzoni Trucking"
click at [399, 104] on input "text" at bounding box center [403, 103] width 40 height 11
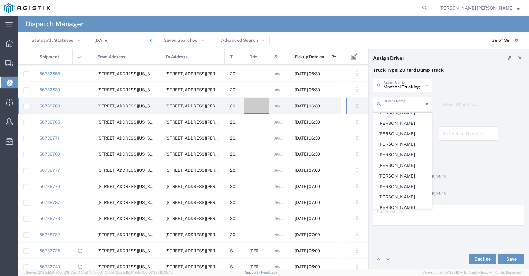
scroll to position [111, 0]
click at [398, 164] on span "[PERSON_NAME]" at bounding box center [402, 164] width 58 height 10
type input "[PERSON_NAME]"
type input "7072410213"
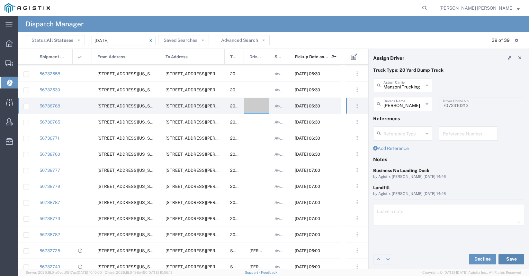
click at [506, 257] on button "Save" at bounding box center [511, 259] width 26 height 10
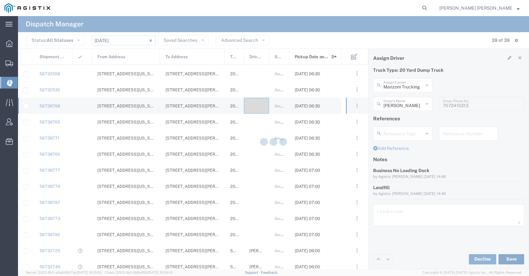
type input "[PERSON_NAME]"
type input "Manzoni Trucking"
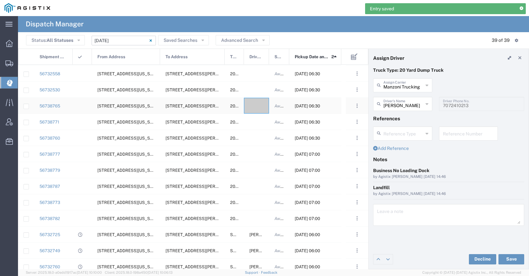
click at [257, 109] on div at bounding box center [256, 106] width 25 height 16
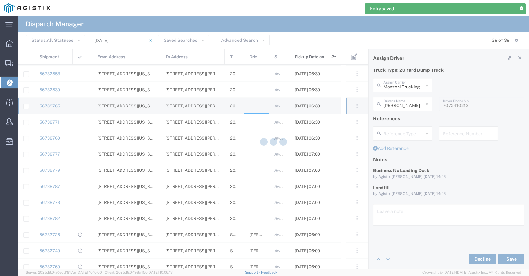
type input "[PERSON_NAME] Trucking"
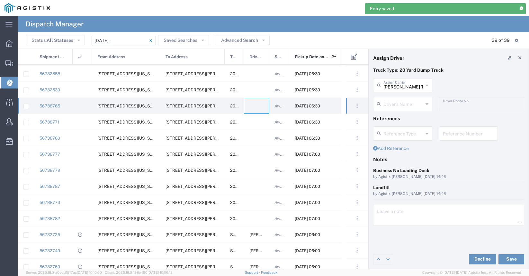
click at [392, 91] on div "[PERSON_NAME] Trucking Assign Carrier" at bounding box center [402, 85] width 59 height 14
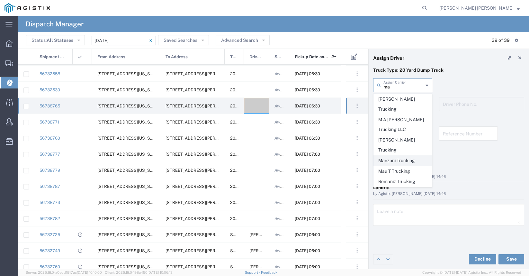
click at [398, 155] on span "Manzoni Trucking" at bounding box center [402, 160] width 58 height 10
type input "Manzoni Trucking"
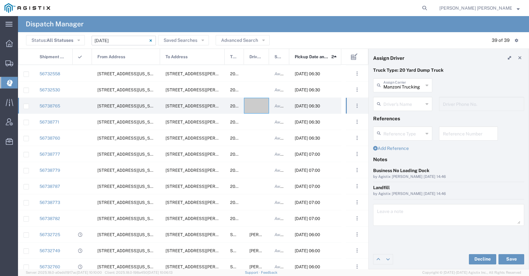
click at [399, 105] on input "text" at bounding box center [403, 103] width 40 height 11
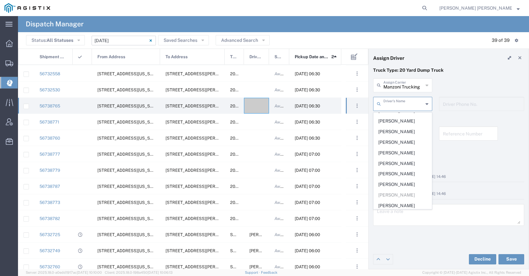
scroll to position [82, 0]
click at [402, 184] on span "[PERSON_NAME]" at bounding box center [402, 183] width 58 height 10
type input "[PERSON_NAME]"
type input "7079345664"
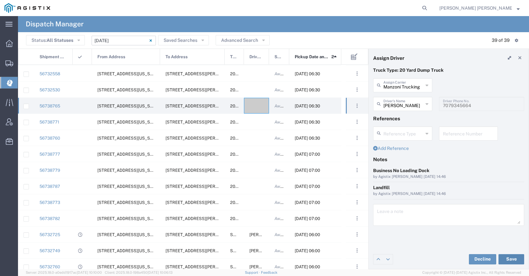
click at [516, 257] on button "Save" at bounding box center [511, 259] width 26 height 10
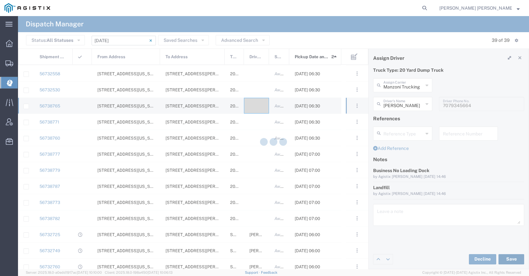
type input "[PERSON_NAME]"
type input "Manzoni Trucking"
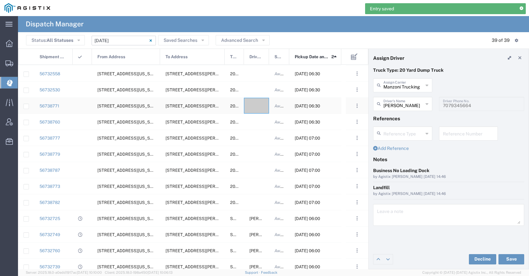
click at [251, 106] on div at bounding box center [256, 106] width 25 height 16
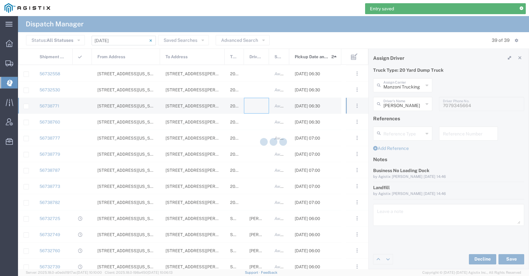
type input "[PERSON_NAME] Trucking"
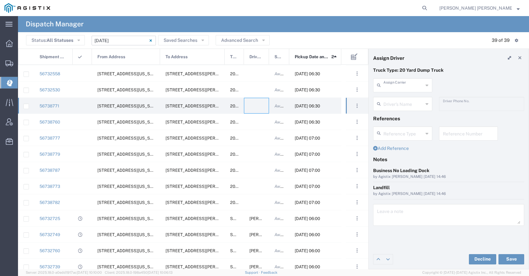
click at [401, 85] on input "text" at bounding box center [403, 84] width 40 height 11
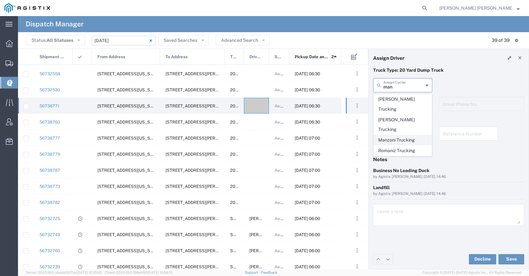
click at [394, 135] on span "Manzoni Trucking" at bounding box center [402, 140] width 58 height 10
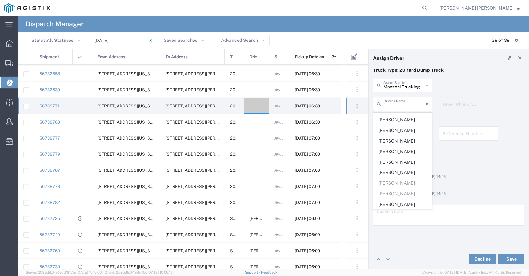
click at [401, 104] on input "text" at bounding box center [403, 103] width 40 height 11
click at [401, 88] on input "Manzoni Trucking" at bounding box center [403, 84] width 40 height 11
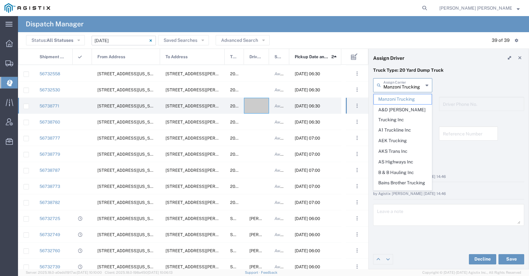
click at [401, 88] on input "Manzoni Trucking" at bounding box center [403, 84] width 40 height 11
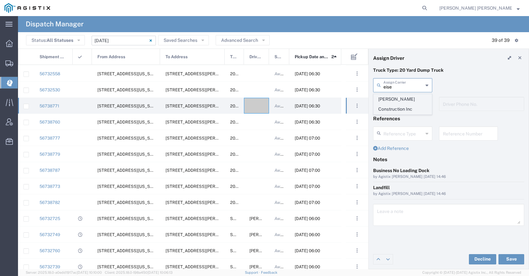
click at [397, 106] on span "[PERSON_NAME] Construction Inc" at bounding box center [402, 104] width 58 height 20
type input "[PERSON_NAME] Construction Inc"
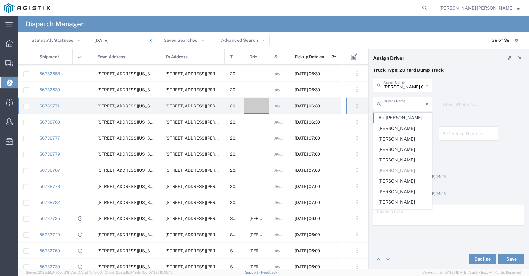
click at [397, 106] on input "text" at bounding box center [403, 103] width 40 height 11
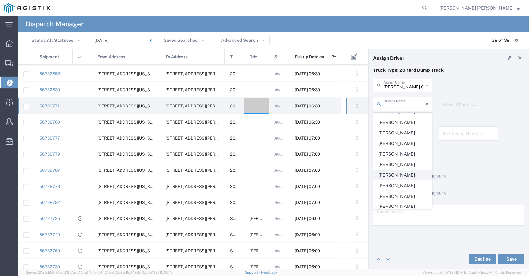
scroll to position [143, 0]
click at [394, 185] on span "[PERSON_NAME]" at bounding box center [402, 185] width 58 height 10
type input "[PERSON_NAME]"
type input "[PHONE_NUMBER]"
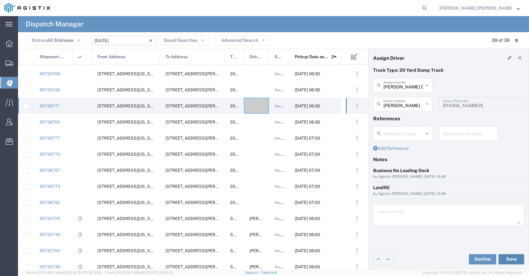
click at [508, 259] on button "Save" at bounding box center [511, 259] width 26 height 10
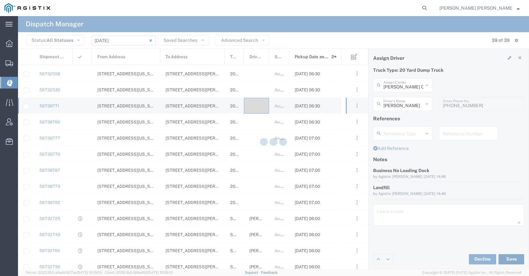
type input "[PERSON_NAME]"
type input "[PERSON_NAME] Construction Inc"
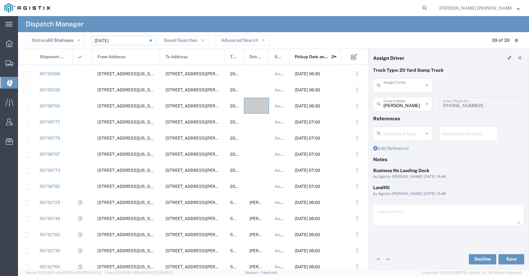
click at [391, 86] on input "text" at bounding box center [403, 84] width 40 height 11
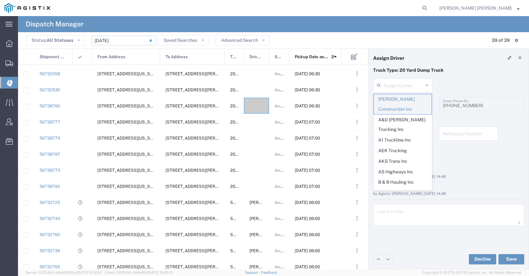
click at [390, 101] on span "[PERSON_NAME] Construction Inc" at bounding box center [402, 104] width 58 height 20
click at [390, 88] on input "text" at bounding box center [403, 84] width 40 height 11
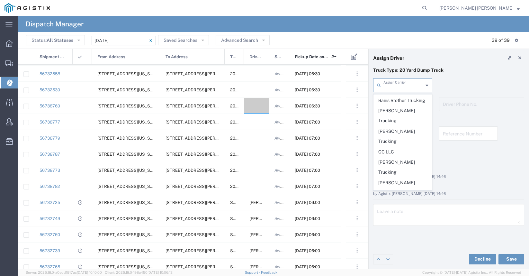
scroll to position [71, 0]
click at [393, 199] on span "[PERSON_NAME] Construction Inc" at bounding box center [402, 209] width 58 height 20
type input "[PERSON_NAME] Construction Inc"
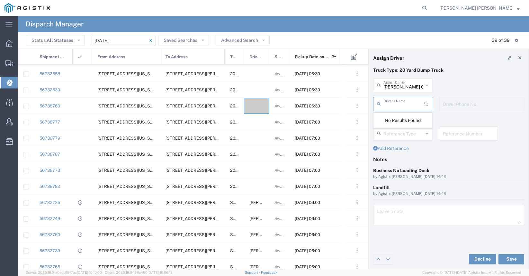
click at [394, 106] on input "text" at bounding box center [403, 103] width 40 height 11
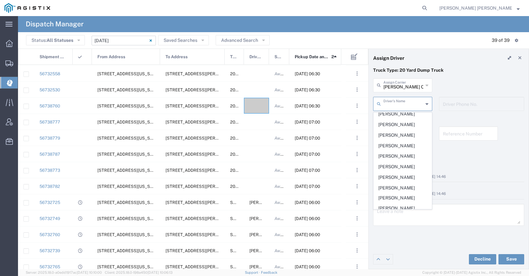
scroll to position [153, 0]
click at [399, 176] on span "[PERSON_NAME]" at bounding box center [402, 176] width 58 height 10
type input "[PERSON_NAME]"
type input "[PHONE_NUMBER]"
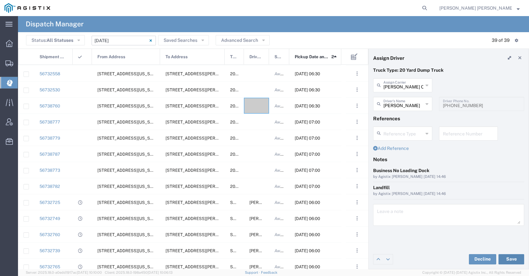
click at [506, 259] on button "Save" at bounding box center [511, 259] width 26 height 10
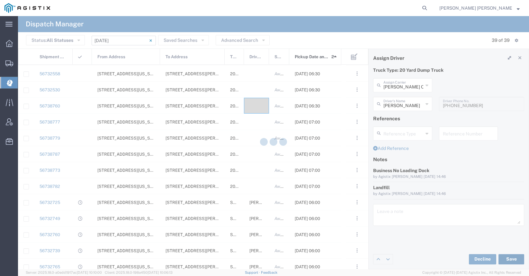
type input "[PERSON_NAME]"
type input "[PERSON_NAME] Construction Inc"
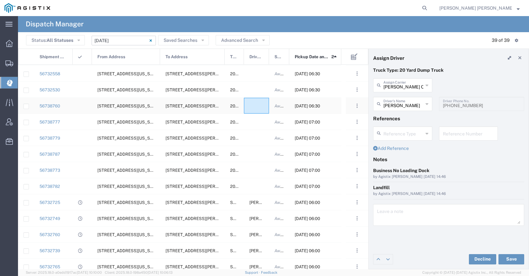
click at [255, 107] on div at bounding box center [256, 106] width 25 height 16
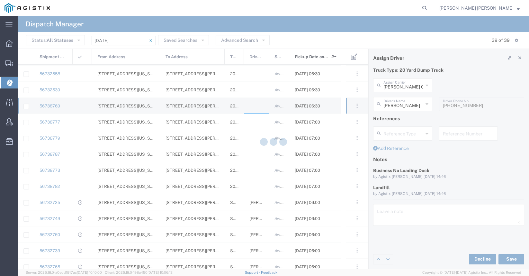
type input "[PERSON_NAME] Trucking"
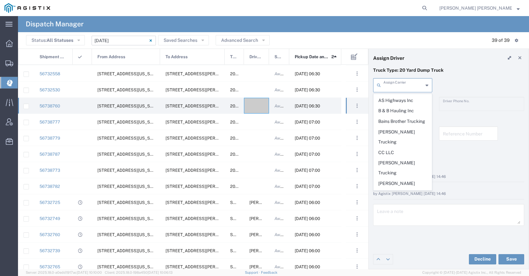
click at [406, 86] on input "text" at bounding box center [403, 84] width 40 height 11
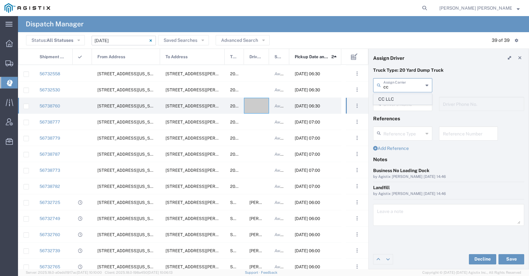
click at [404, 94] on span "CC LLC" at bounding box center [402, 99] width 58 height 10
type input "CC LLC"
click at [404, 102] on input "text" at bounding box center [403, 103] width 40 height 11
click at [403, 116] on span "[PERSON_NAME]" at bounding box center [402, 118] width 58 height 10
type input "[PERSON_NAME]"
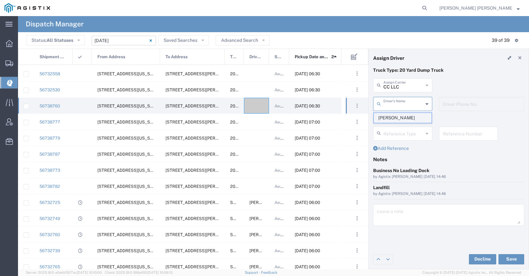
type input "7075900360"
click at [513, 258] on button "Save" at bounding box center [511, 259] width 26 height 10
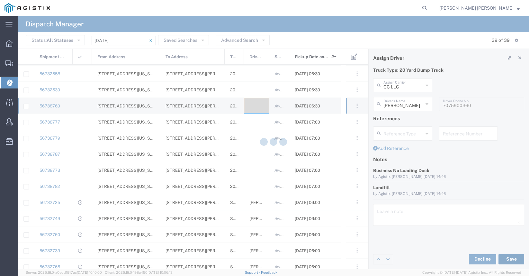
type input "[PERSON_NAME]"
type input "CC LLC"
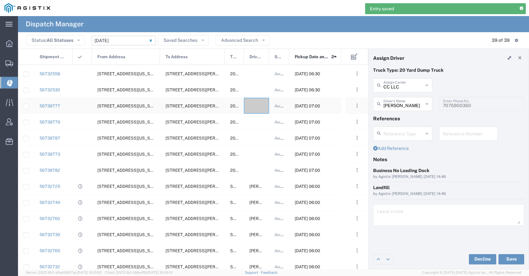
click at [257, 109] on div at bounding box center [256, 106] width 25 height 16
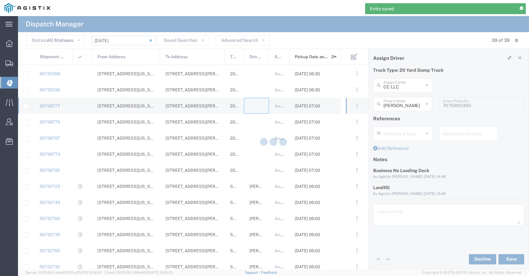
type input "[PERSON_NAME] Trucking"
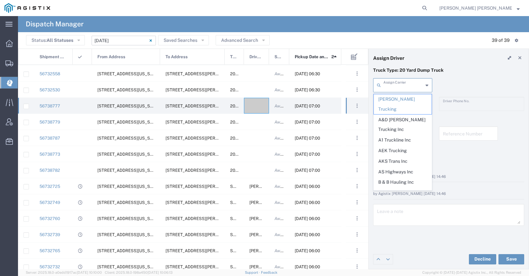
click at [418, 81] on input "text" at bounding box center [403, 84] width 40 height 11
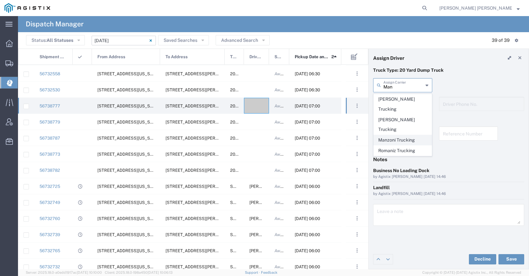
click at [394, 135] on span "Manzoni Trucking" at bounding box center [402, 140] width 58 height 10
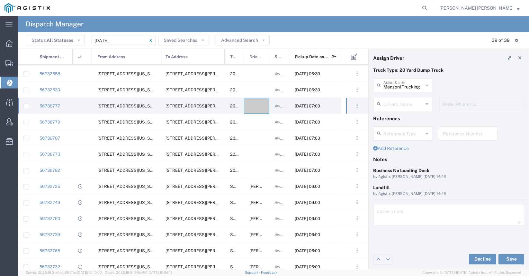
click at [389, 106] on input "text" at bounding box center [403, 103] width 40 height 11
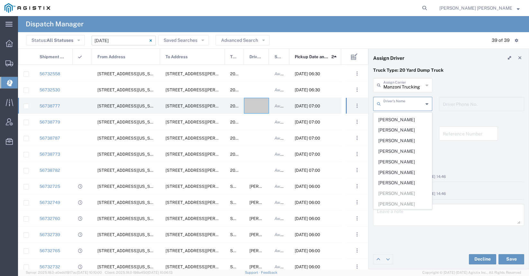
scroll to position [74, 0]
click at [391, 160] on span "[PERSON_NAME]" at bounding box center [402, 160] width 58 height 10
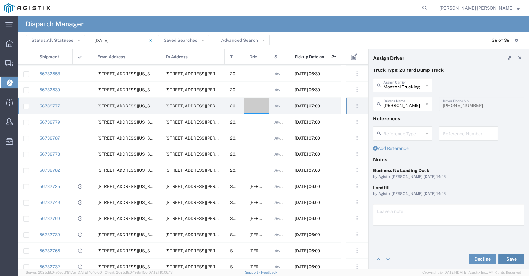
click at [504, 255] on button "Save" at bounding box center [511, 259] width 26 height 10
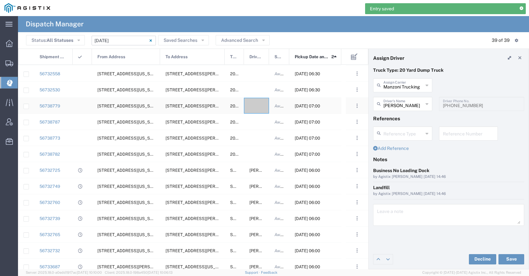
click at [259, 105] on div at bounding box center [256, 106] width 25 height 16
click at [390, 81] on input "text" at bounding box center [403, 84] width 40 height 11
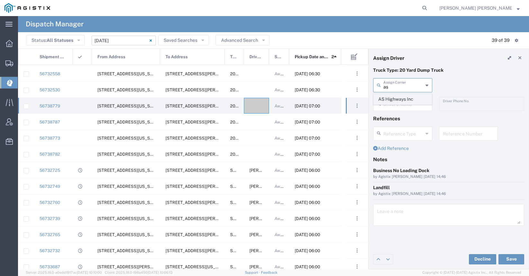
click at [390, 98] on span "AS Highways Inc" at bounding box center [402, 99] width 58 height 10
click at [392, 104] on input "text" at bounding box center [403, 103] width 40 height 11
click at [395, 87] on input "AS Highways Inc" at bounding box center [403, 84] width 40 height 11
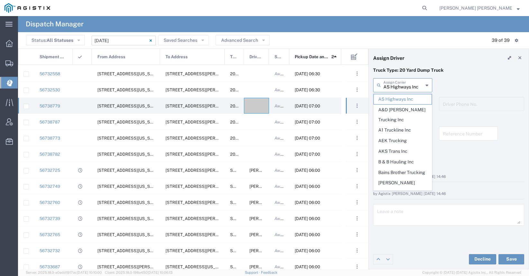
click at [395, 87] on input "AS Highways Inc" at bounding box center [403, 84] width 40 height 11
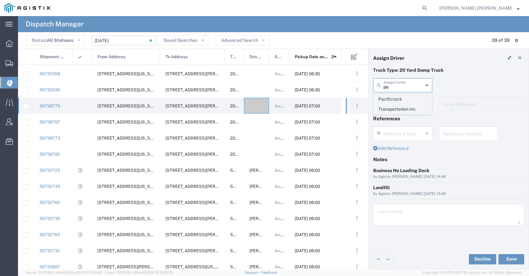
click at [391, 106] on span "Pacificrock Transportation Inc" at bounding box center [402, 104] width 58 height 20
click at [390, 105] on input "text" at bounding box center [403, 103] width 40 height 11
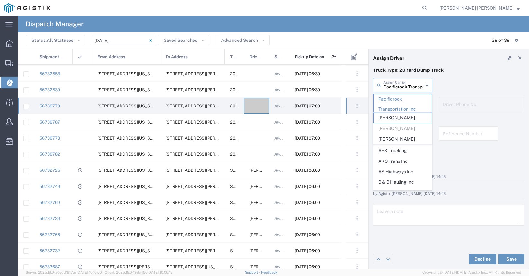
click at [408, 89] on input "Pacificrock Transportation Inc" at bounding box center [403, 84] width 40 height 11
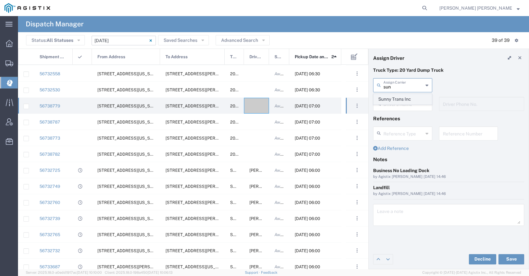
click at [404, 100] on span "Sunny Trans Inc" at bounding box center [402, 99] width 58 height 10
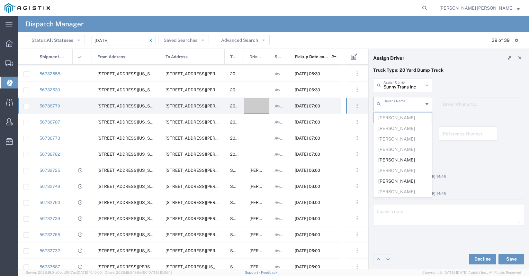
click at [401, 104] on input "text" at bounding box center [403, 103] width 40 height 11
click at [401, 179] on span "[PERSON_NAME]" at bounding box center [402, 181] width 58 height 10
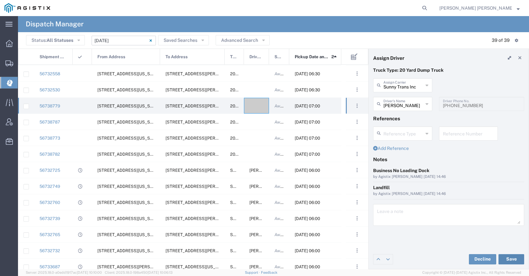
click at [512, 257] on button "Save" at bounding box center [511, 259] width 26 height 10
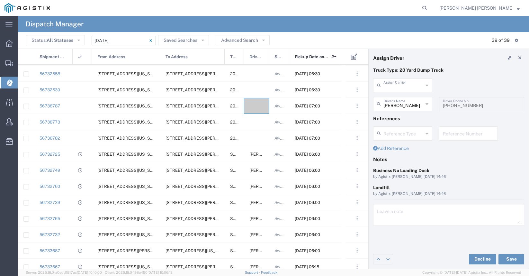
click at [410, 87] on input "text" at bounding box center [403, 84] width 40 height 11
click at [414, 97] on span "[PERSON_NAME] Trans Services" at bounding box center [402, 104] width 58 height 20
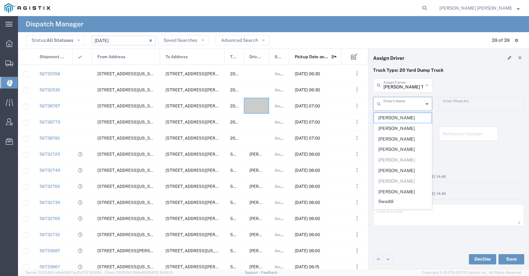
click at [412, 101] on input "text" at bounding box center [403, 103] width 40 height 11
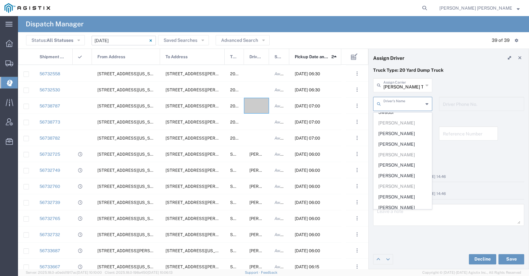
scroll to position [91, 0]
click at [408, 189] on span "[PERSON_NAME]" at bounding box center [402, 194] width 58 height 10
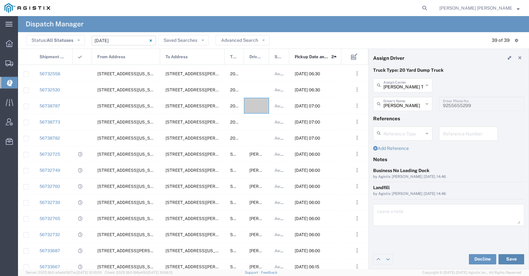
click at [508, 257] on button "Save" at bounding box center [511, 259] width 26 height 10
click at [517, 257] on button "Save" at bounding box center [511, 259] width 26 height 10
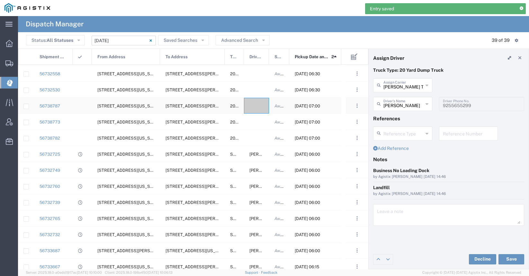
click at [255, 107] on div at bounding box center [256, 106] width 25 height 16
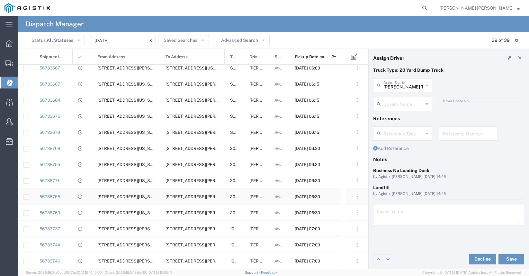
scroll to position [306, 0]
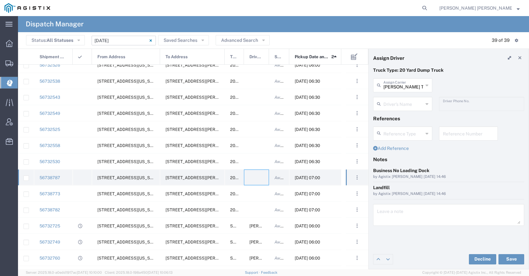
click at [254, 182] on div at bounding box center [256, 177] width 25 height 16
click at [254, 176] on div at bounding box center [256, 177] width 25 height 16
click at [388, 90] on div "[PERSON_NAME] Trucking Assign Carrier" at bounding box center [402, 85] width 59 height 14
click at [386, 99] on span "[PERSON_NAME] Trans Services" at bounding box center [402, 104] width 58 height 20
click at [387, 104] on input "text" at bounding box center [403, 103] width 40 height 11
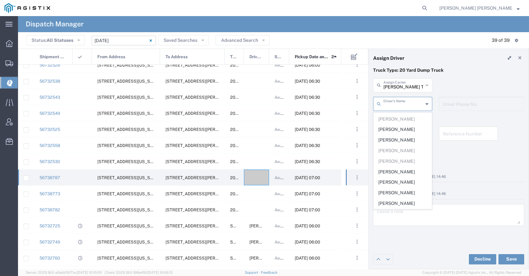
click at [409, 87] on input "[PERSON_NAME] Trans Services" at bounding box center [403, 84] width 40 height 11
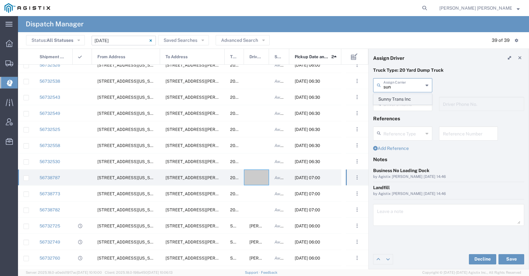
click at [408, 97] on span "Sunny Trans Inc" at bounding box center [402, 99] width 58 height 10
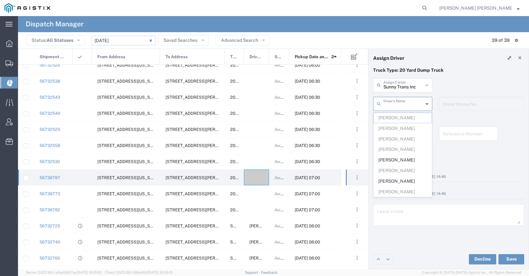
click at [403, 104] on input "text" at bounding box center [403, 103] width 40 height 11
click at [395, 182] on span "[PERSON_NAME]" at bounding box center [402, 181] width 58 height 10
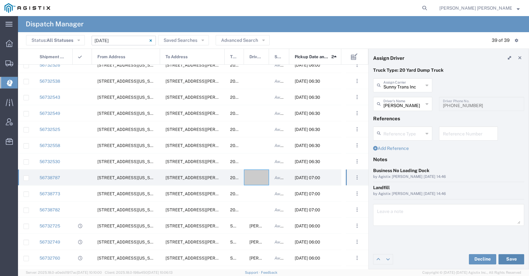
click at [505, 255] on button "Save" at bounding box center [511, 259] width 26 height 10
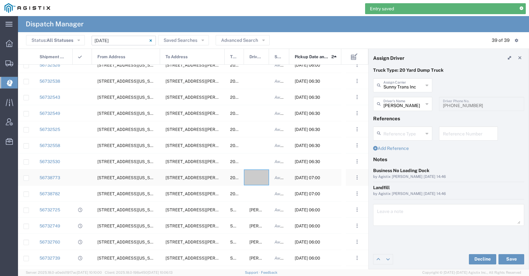
click at [253, 179] on div at bounding box center [256, 177] width 25 height 16
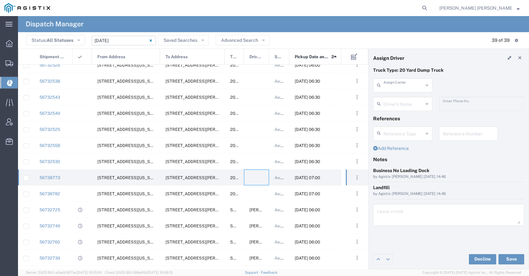
click at [394, 87] on input "text" at bounding box center [403, 84] width 40 height 11
click at [406, 100] on span "[PERSON_NAME] Trucking LLC" at bounding box center [402, 104] width 58 height 20
click at [403, 106] on input "text" at bounding box center [403, 103] width 40 height 11
click at [404, 116] on span "[PERSON_NAME]" at bounding box center [402, 118] width 58 height 10
click at [506, 259] on button "Save" at bounding box center [511, 259] width 26 height 10
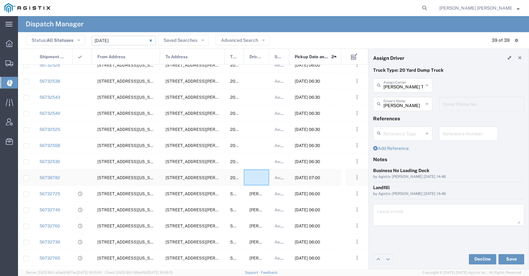
click at [260, 176] on div at bounding box center [256, 177] width 25 height 16
click at [407, 88] on input "text" at bounding box center [403, 84] width 40 height 11
click at [404, 101] on span "[PERSON_NAME] Trans Inc" at bounding box center [402, 104] width 58 height 20
click at [405, 105] on input "text" at bounding box center [403, 103] width 40 height 11
click at [403, 121] on span "[PERSON_NAME]" at bounding box center [402, 118] width 58 height 10
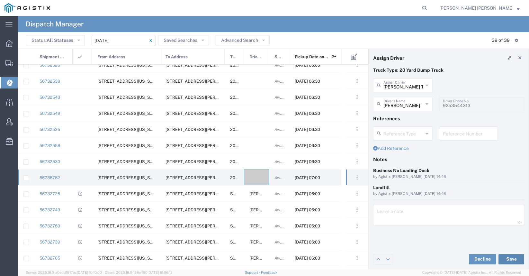
click at [514, 261] on button "Save" at bounding box center [511, 259] width 26 height 10
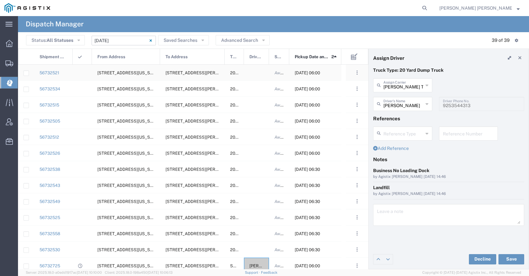
click at [253, 76] on div at bounding box center [256, 73] width 25 height 16
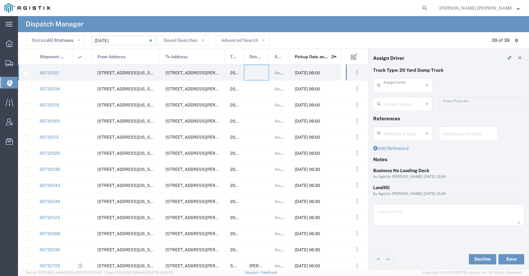
click at [404, 86] on input "text" at bounding box center [403, 84] width 40 height 11
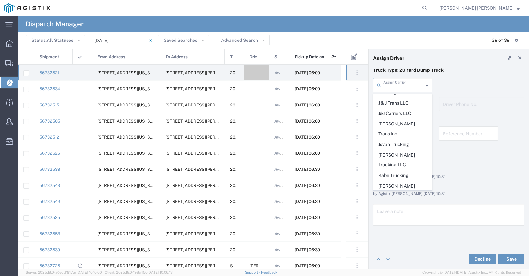
scroll to position [279, 0]
click at [402, 249] on span "M A [PERSON_NAME] Trucking LLC" at bounding box center [402, 259] width 58 height 20
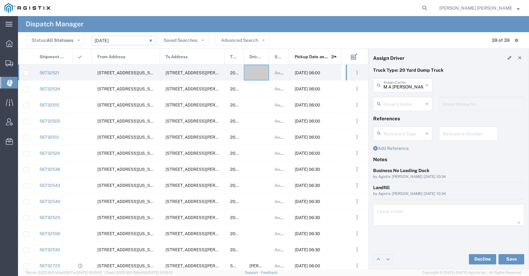
click at [397, 102] on input "text" at bounding box center [403, 103] width 40 height 11
click at [397, 117] on span "[PERSON_NAME]" at bounding box center [402, 118] width 58 height 10
click at [513, 259] on button "Save" at bounding box center [511, 259] width 26 height 10
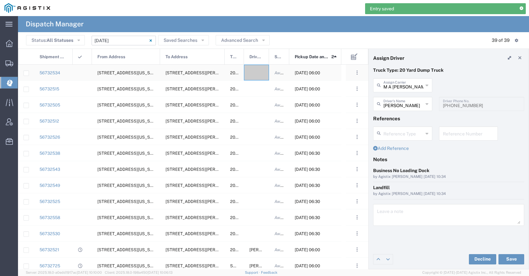
click at [256, 75] on div at bounding box center [256, 73] width 25 height 16
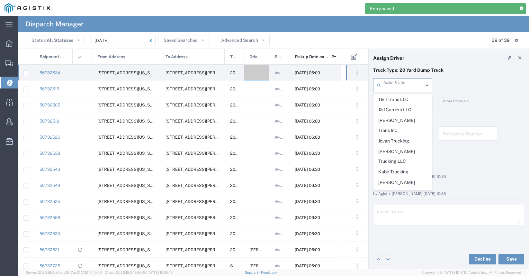
click at [404, 86] on input "text" at bounding box center [403, 84] width 40 height 11
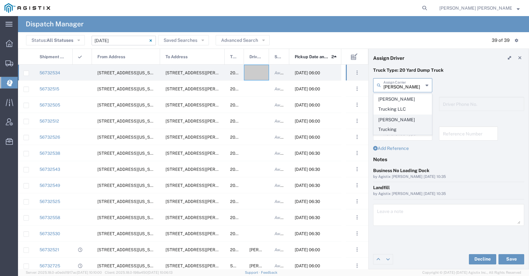
click at [402, 117] on span "[PERSON_NAME] Trucking" at bounding box center [402, 125] width 58 height 20
click at [399, 105] on input "text" at bounding box center [403, 103] width 40 height 11
click at [401, 116] on span "[PERSON_NAME]" at bounding box center [402, 118] width 58 height 10
click at [511, 256] on button "Save" at bounding box center [511, 259] width 26 height 10
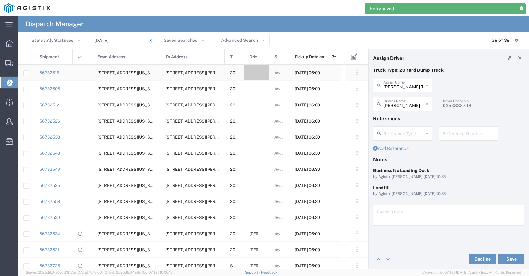
click at [256, 76] on div at bounding box center [256, 73] width 25 height 16
click at [399, 84] on input "text" at bounding box center [403, 84] width 40 height 11
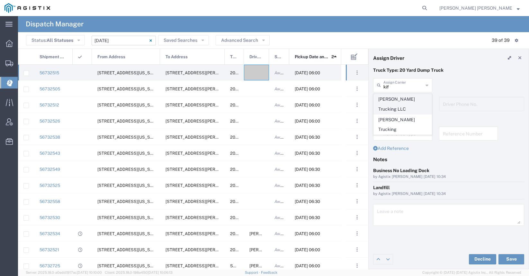
click at [399, 99] on span "[PERSON_NAME] Trucking LLC" at bounding box center [402, 104] width 58 height 20
click at [396, 102] on input "text" at bounding box center [403, 103] width 40 height 11
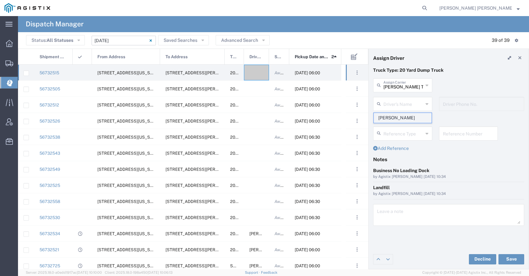
click at [399, 114] on span "[PERSON_NAME]" at bounding box center [402, 118] width 58 height 10
click at [508, 257] on button "Save" at bounding box center [511, 259] width 26 height 10
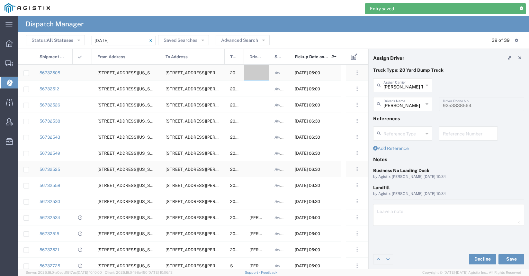
click at [260, 73] on div at bounding box center [256, 73] width 25 height 16
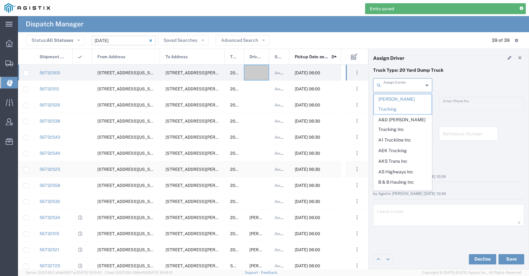
click at [408, 87] on input "text" at bounding box center [403, 84] width 40 height 11
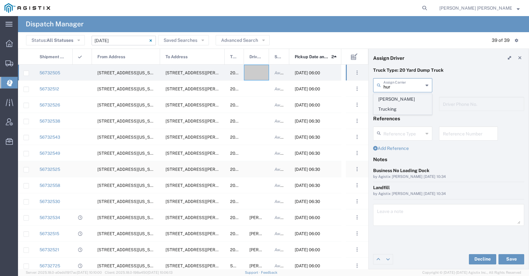
click at [409, 97] on span "[PERSON_NAME] Trucking" at bounding box center [402, 104] width 58 height 20
click at [405, 102] on input "text" at bounding box center [403, 103] width 40 height 11
click at [404, 121] on span "[PERSON_NAME]" at bounding box center [402, 118] width 58 height 10
click at [506, 257] on button "Save" at bounding box center [511, 259] width 26 height 10
click at [255, 75] on div at bounding box center [256, 73] width 25 height 16
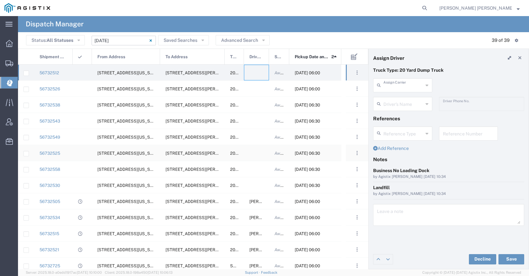
click at [405, 86] on input "text" at bounding box center [403, 84] width 40 height 11
click at [402, 99] on span "[PERSON_NAME] Trans Services" at bounding box center [402, 104] width 58 height 20
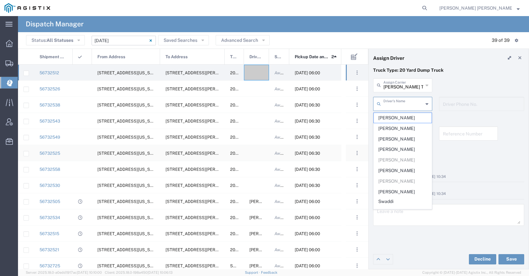
click at [402, 102] on input "text" at bounding box center [403, 103] width 40 height 11
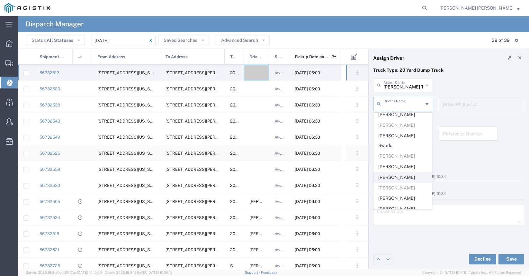
scroll to position [56, 0]
click at [411, 88] on input "[PERSON_NAME] Trans Services" at bounding box center [403, 84] width 40 height 11
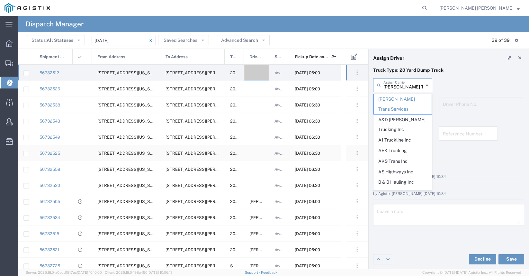
click at [411, 88] on input "[PERSON_NAME] Trans Services" at bounding box center [403, 84] width 40 height 11
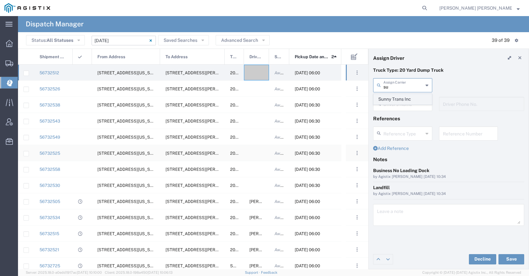
click at [411, 100] on span "Sunny Trans Inc" at bounding box center [402, 99] width 58 height 10
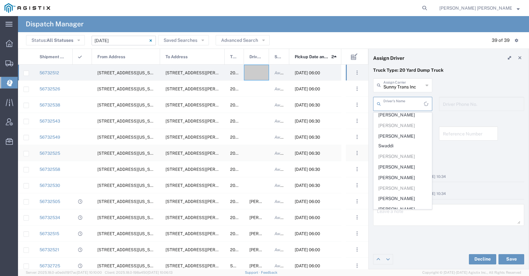
click at [407, 103] on input "text" at bounding box center [403, 103] width 40 height 11
click at [410, 86] on input "Sunny Trans Inc" at bounding box center [403, 84] width 40 height 11
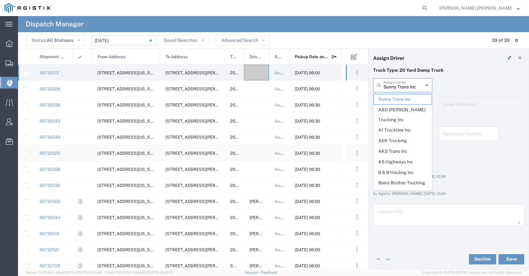
click at [410, 86] on input "Sunny Trans Inc" at bounding box center [403, 84] width 40 height 11
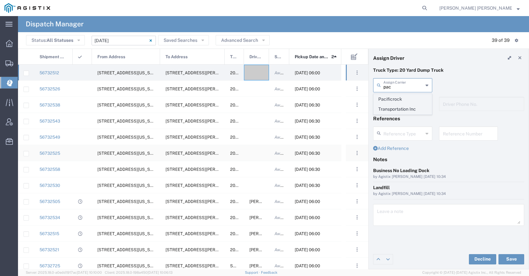
click at [408, 104] on span "Pacificrock Transportation Inc" at bounding box center [402, 104] width 58 height 20
click at [391, 104] on input "text" at bounding box center [403, 103] width 40 height 11
click at [389, 89] on input "Pacificrock Transportation Inc" at bounding box center [403, 84] width 40 height 11
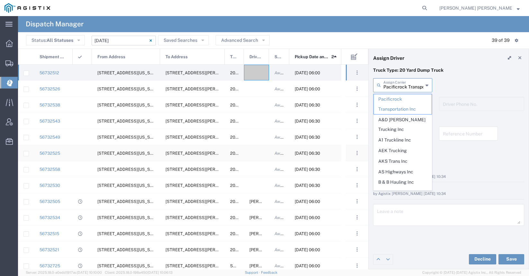
click at [389, 89] on input "Pacificrock Transportation Inc" at bounding box center [403, 84] width 40 height 11
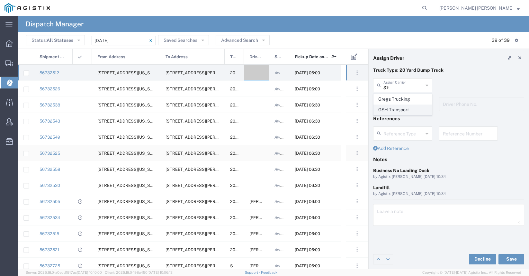
click at [384, 110] on span "GSH Transport" at bounding box center [402, 110] width 58 height 10
click at [389, 103] on input "text" at bounding box center [403, 103] width 40 height 11
click at [393, 118] on span "[PERSON_NAME]" at bounding box center [402, 118] width 58 height 10
click at [514, 259] on button "Save" at bounding box center [511, 259] width 26 height 10
click at [254, 72] on div at bounding box center [256, 73] width 25 height 16
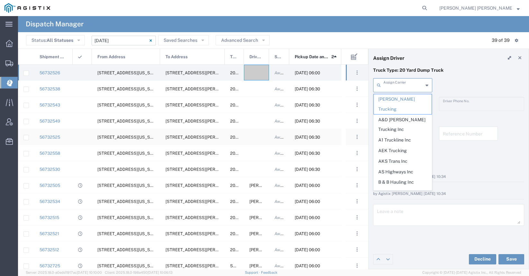
click at [410, 87] on input "text" at bounding box center [403, 84] width 40 height 11
click at [402, 135] on span "A1 Truckline Inc" at bounding box center [402, 140] width 58 height 10
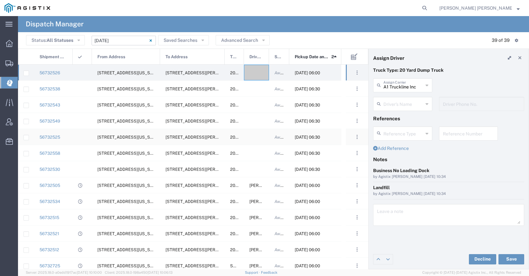
click at [401, 106] on input "text" at bounding box center [403, 103] width 40 height 11
click at [404, 117] on span "[PERSON_NAME]" at bounding box center [402, 118] width 58 height 10
click at [514, 256] on button "Save" at bounding box center [511, 259] width 26 height 10
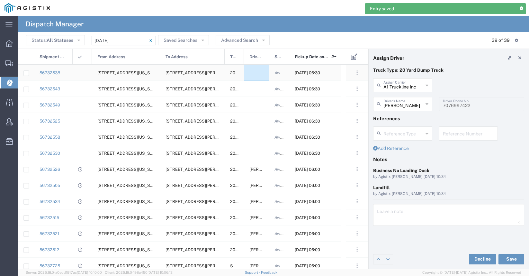
click at [258, 72] on div at bounding box center [256, 73] width 25 height 16
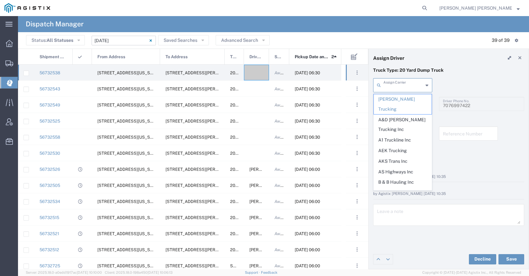
click at [405, 84] on input "text" at bounding box center [403, 84] width 40 height 11
click at [407, 145] on span "AEK Trucking" at bounding box center [402, 150] width 58 height 10
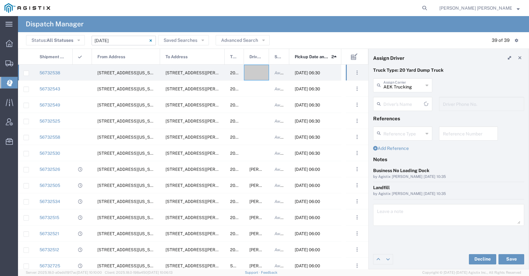
click at [401, 105] on input "text" at bounding box center [403, 103] width 40 height 11
click at [401, 117] on span "[PERSON_NAME]" at bounding box center [402, 118] width 58 height 10
click at [512, 257] on button "Save" at bounding box center [511, 259] width 26 height 10
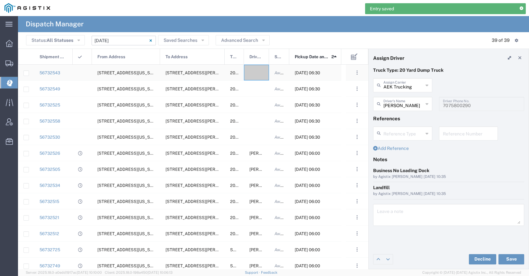
click at [256, 76] on div at bounding box center [256, 73] width 25 height 16
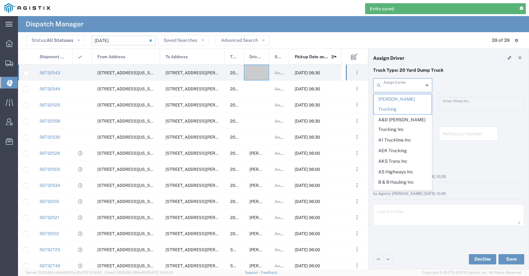
click at [392, 88] on input "text" at bounding box center [403, 84] width 40 height 11
click at [397, 156] on span "AKS Trans Inc" at bounding box center [402, 161] width 58 height 10
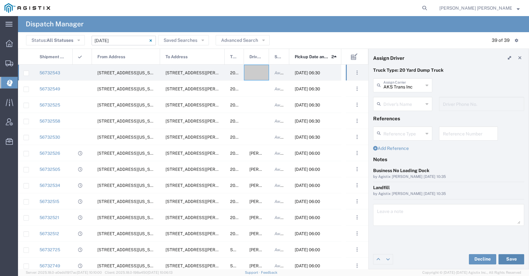
click at [508, 257] on button "Save" at bounding box center [511, 259] width 26 height 10
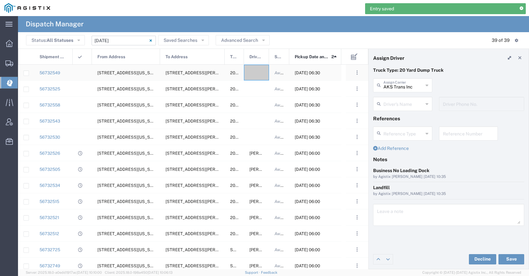
click at [255, 73] on div at bounding box center [256, 73] width 25 height 16
click at [402, 87] on input "text" at bounding box center [403, 84] width 40 height 11
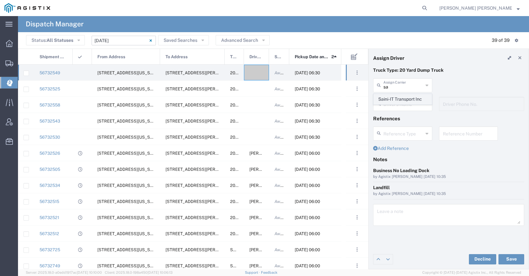
click at [401, 96] on span "Saini-IT Transport Inc" at bounding box center [402, 99] width 58 height 10
click at [399, 102] on input "text" at bounding box center [403, 103] width 40 height 11
click at [401, 116] on span "[PERSON_NAME]" at bounding box center [402, 118] width 58 height 10
click at [512, 259] on button "Save" at bounding box center [511, 259] width 26 height 10
click at [251, 72] on div at bounding box center [256, 73] width 25 height 16
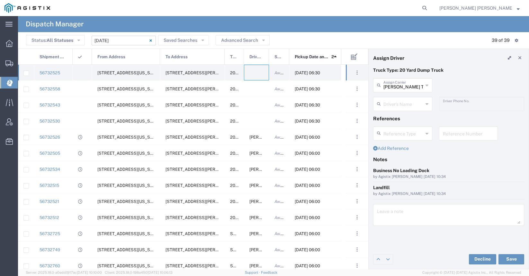
click at [254, 71] on div at bounding box center [256, 73] width 25 height 16
click at [388, 87] on input "text" at bounding box center [403, 84] width 40 height 11
click at [391, 100] on span "[PERSON_NAME] Trans Services" at bounding box center [402, 104] width 58 height 20
click at [394, 101] on input "text" at bounding box center [403, 103] width 40 height 11
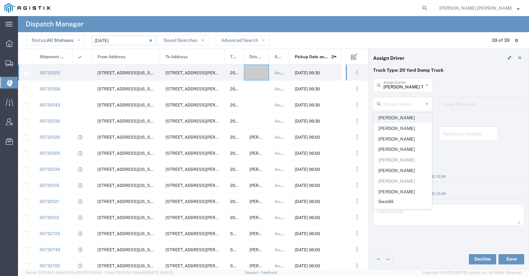
click at [399, 117] on span "[PERSON_NAME]" at bounding box center [402, 118] width 58 height 10
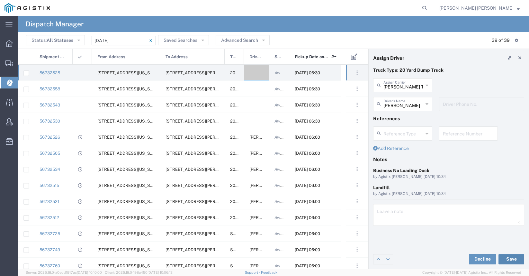
click at [505, 260] on button "Save" at bounding box center [511, 259] width 26 height 10
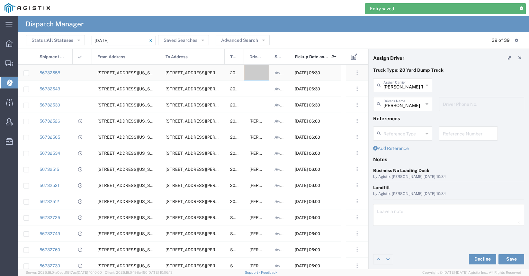
click at [250, 72] on div at bounding box center [256, 73] width 25 height 16
click at [413, 85] on input "text" at bounding box center [403, 84] width 40 height 11
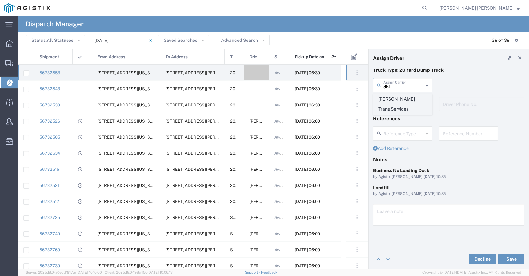
click at [412, 96] on span "[PERSON_NAME] Trans Services" at bounding box center [402, 104] width 58 height 20
click at [409, 103] on input "text" at bounding box center [403, 103] width 40 height 11
click at [405, 107] on input "cha" at bounding box center [403, 103] width 40 height 11
drag, startPoint x: 408, startPoint y: 106, endPoint x: 375, endPoint y: 105, distance: 33.4
click at [375, 105] on div "cha Driver's Name" at bounding box center [402, 104] width 59 height 14
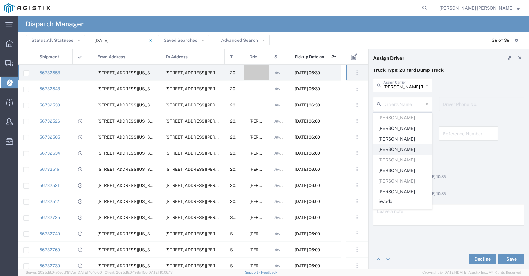
click at [400, 144] on li "[PERSON_NAME]" at bounding box center [402, 149] width 58 height 11
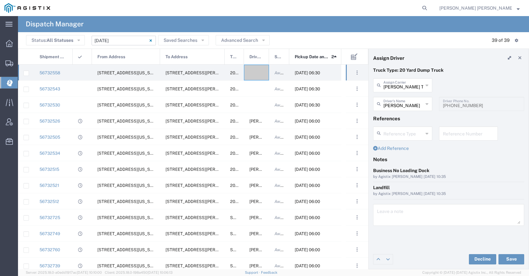
click at [398, 101] on input "[PERSON_NAME]" at bounding box center [403, 103] width 40 height 11
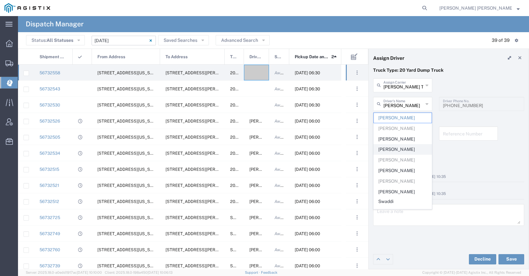
click at [397, 152] on span "[PERSON_NAME]" at bounding box center [402, 149] width 58 height 10
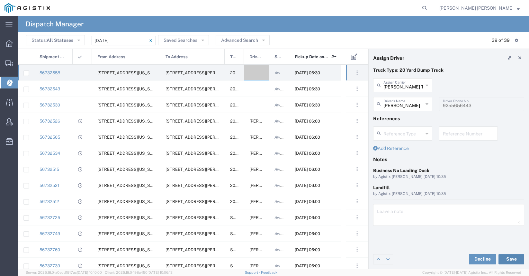
click at [509, 255] on button "Save" at bounding box center [511, 259] width 26 height 10
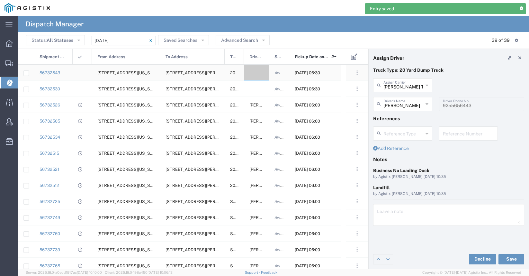
click at [258, 75] on div at bounding box center [256, 73] width 25 height 16
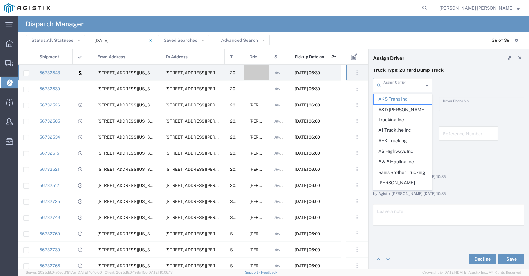
click at [392, 84] on input "text" at bounding box center [403, 84] width 40 height 11
click at [391, 136] on span "AEK Trucking" at bounding box center [402, 141] width 58 height 10
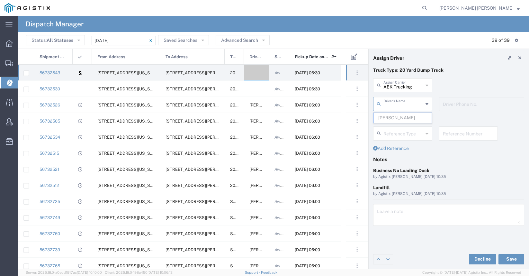
click at [390, 106] on input "text" at bounding box center [403, 103] width 40 height 11
click at [390, 87] on input "AEK Trucking" at bounding box center [403, 84] width 40 height 11
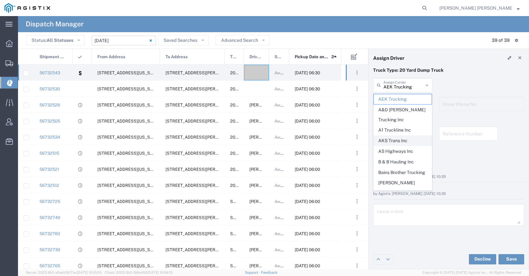
click at [394, 136] on span "AKS Trans Inc" at bounding box center [402, 141] width 58 height 10
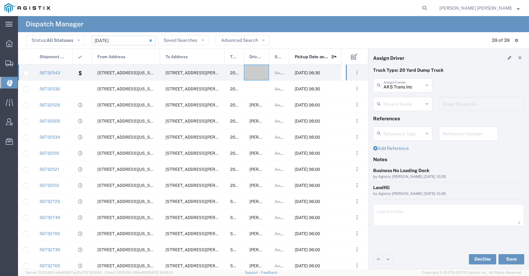
click at [397, 106] on input "text" at bounding box center [403, 103] width 40 height 11
click at [397, 117] on span "Ak Rohit" at bounding box center [402, 118] width 58 height 10
click at [505, 260] on button "Save" at bounding box center [511, 259] width 26 height 10
click at [254, 74] on div at bounding box center [256, 73] width 25 height 16
click at [257, 72] on div at bounding box center [256, 73] width 25 height 16
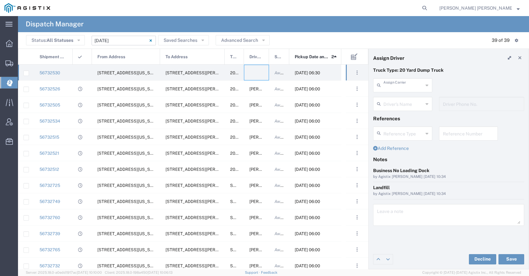
click at [406, 84] on input "text" at bounding box center [403, 84] width 40 height 11
click at [408, 98] on span "Jovan Trucking" at bounding box center [402, 99] width 58 height 10
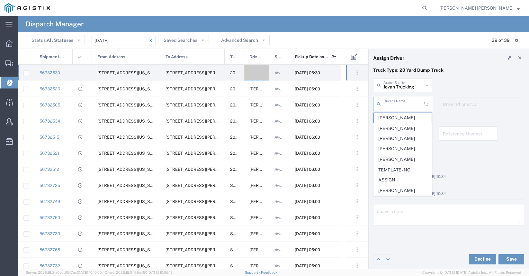
click at [406, 104] on input "text" at bounding box center [403, 103] width 40 height 11
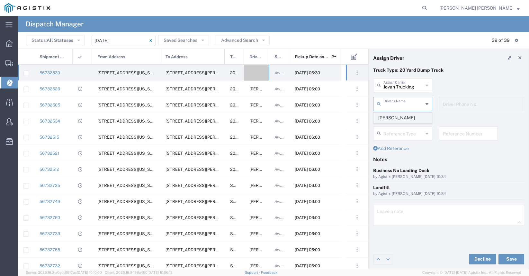
click at [401, 118] on span "[PERSON_NAME]" at bounding box center [402, 118] width 58 height 10
click at [510, 260] on button "Save" at bounding box center [511, 259] width 26 height 10
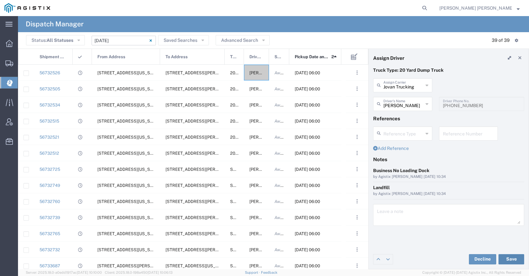
click at [509, 257] on button "Save" at bounding box center [511, 259] width 26 height 10
